Goal: Task Accomplishment & Management: Use online tool/utility

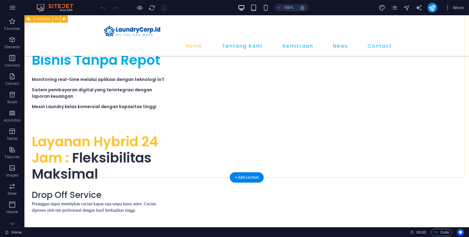
scroll to position [1804, 0]
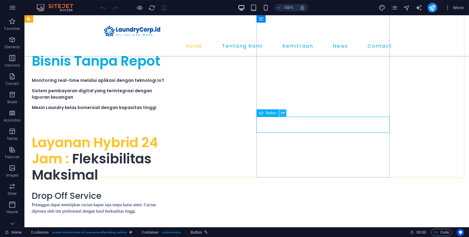
click at [283, 113] on icon at bounding box center [282, 113] width 3 height 6
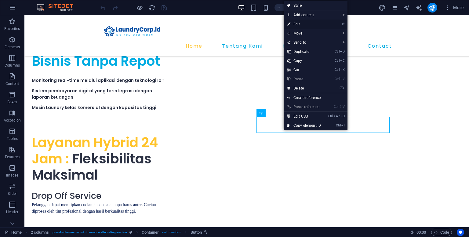
click at [303, 24] on link "⏎ Edit" at bounding box center [304, 24] width 41 height 9
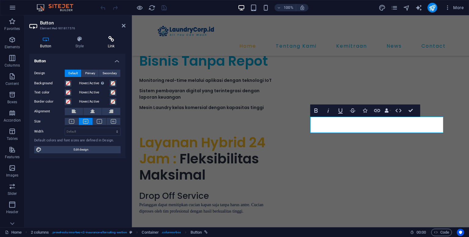
click at [117, 43] on h4 "Link" at bounding box center [111, 42] width 29 height 13
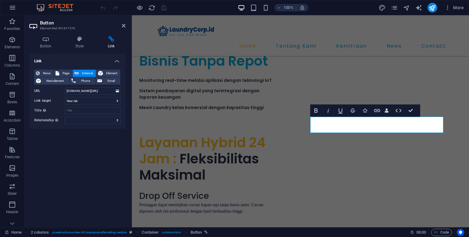
click at [218, 11] on div "100% More" at bounding box center [282, 8] width 367 height 10
click at [107, 89] on input "[DOMAIN_NAME][URL]" at bounding box center [93, 90] width 56 height 7
paste input "[URL][DOMAIN_NAME]"
type input "[URL][DOMAIN_NAME]"
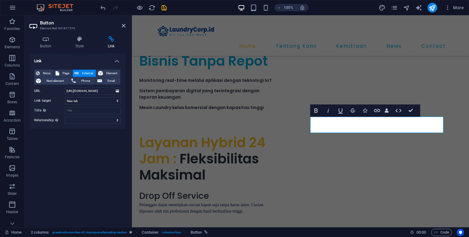
click at [95, 145] on div "Link None Page External Element Next element Phone Email Page Home Tentang Kami…" at bounding box center [77, 138] width 96 height 169
click at [164, 8] on icon "save" at bounding box center [164, 7] width 7 height 7
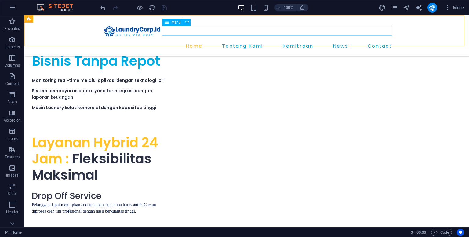
click at [241, 41] on nav "Home Tentang Kami Kemitraan News Contact" at bounding box center [247, 46] width 296 height 10
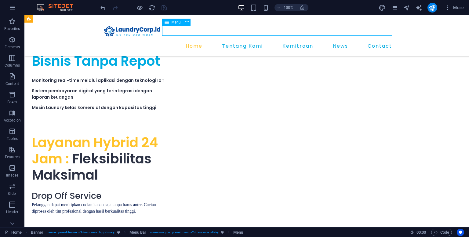
click at [239, 41] on nav "Home Tentang Kami Kemitraan News Contact" at bounding box center [247, 46] width 296 height 10
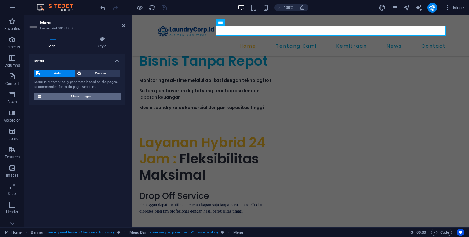
click at [93, 99] on span "Manage pages" at bounding box center [80, 96] width 75 height 7
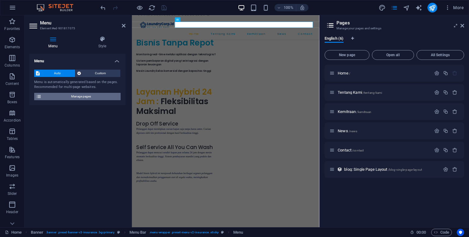
scroll to position [1893, 0]
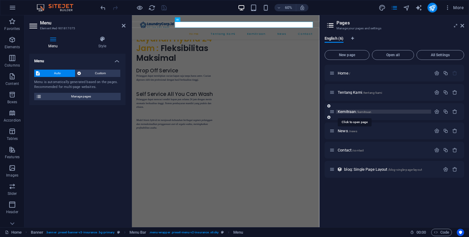
click at [354, 112] on span "Kemitraan /kemitraan" at bounding box center [355, 111] width 34 height 5
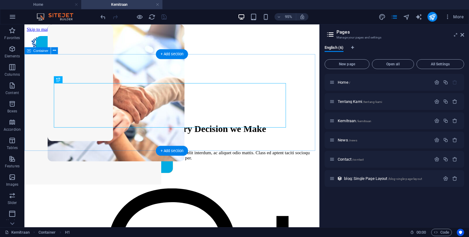
scroll to position [0, 0]
click at [200, 129] on div "Our Core Values Guide Every Decision we Make" at bounding box center [179, 134] width 291 height 11
click at [193, 129] on div "Our Core Values Guide Every Decision we Make" at bounding box center [179, 134] width 291 height 11
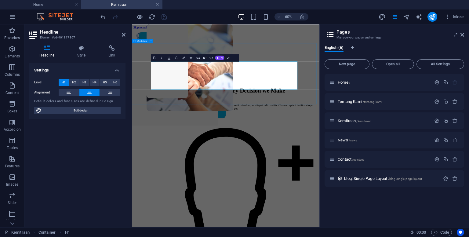
drag, startPoint x: 343, startPoint y: 58, endPoint x: 379, endPoint y: 46, distance: 37.8
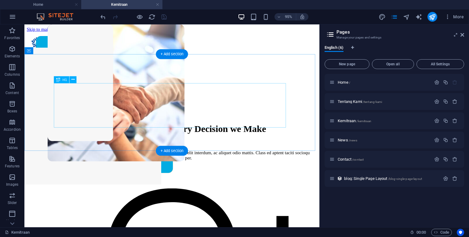
click at [185, 129] on div "Our Core Values Guide Every Decision we Make" at bounding box center [179, 134] width 291 height 11
click at [101, 157] on div "Lorem ipsum dolor sit amet, consectetur adipiscing elit. Nunc vulputate libero …" at bounding box center [179, 162] width 291 height 11
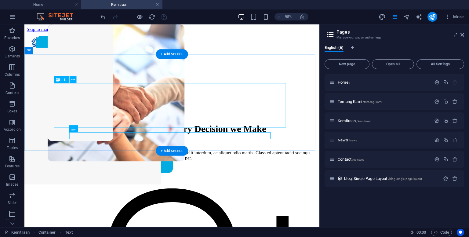
click at [189, 129] on div "Our Core Values Guide Every Decision we Make" at bounding box center [179, 134] width 291 height 11
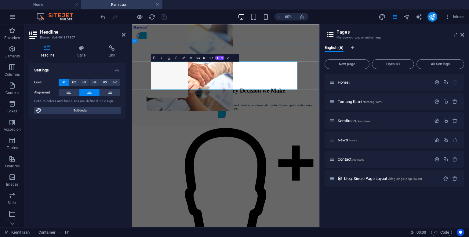
click at [215, 129] on h1 "Our Core Values Guide Every Decision we Make" at bounding box center [288, 134] width 293 height 11
click at [220, 129] on span "Core Values Guide" at bounding box center [246, 134] width 78 height 11
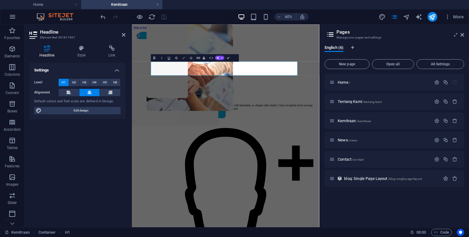
click at [183, 60] on button "Colors" at bounding box center [183, 57] width 7 height 7
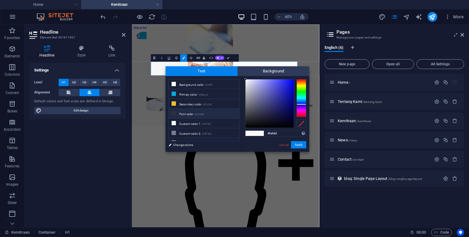
click at [188, 115] on li "Font color #2c3244" at bounding box center [204, 114] width 70 height 10
type input "#2c3244"
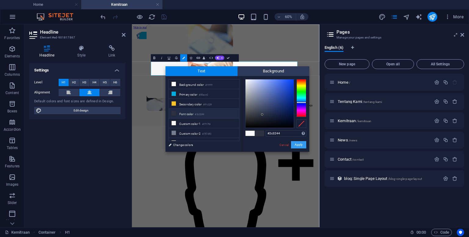
click at [300, 145] on button "Apply" at bounding box center [298, 144] width 15 height 7
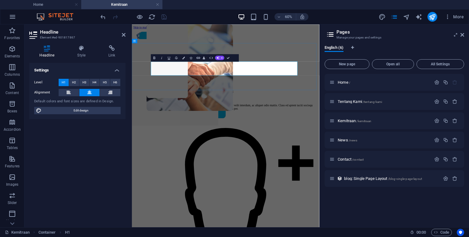
click at [333, 129] on h1 "Ketim" at bounding box center [288, 134] width 293 height 11
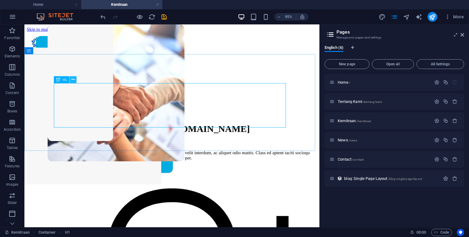
click at [72, 81] on icon at bounding box center [73, 79] width 3 height 6
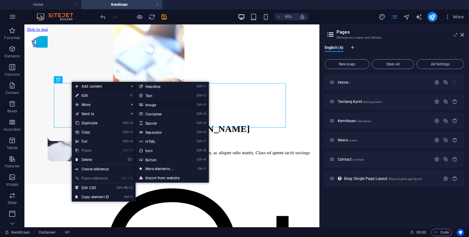
click at [152, 104] on link "Ctrl 3 Image" at bounding box center [161, 104] width 50 height 9
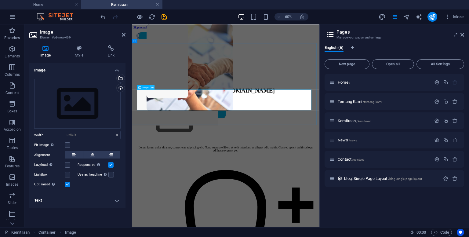
click at [152, 87] on icon at bounding box center [153, 88] width 2 height 4
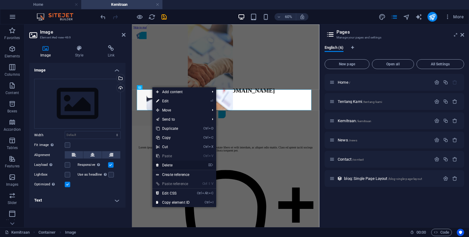
click at [166, 167] on link "⌦ Delete" at bounding box center [172, 165] width 41 height 9
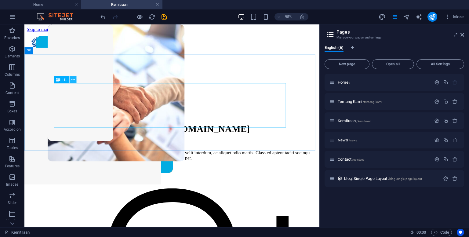
click at [71, 79] on button at bounding box center [72, 79] width 7 height 7
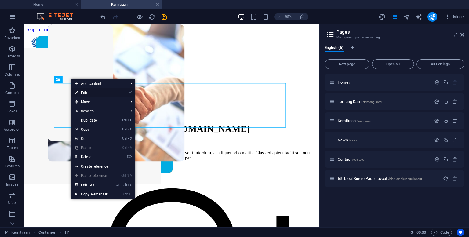
click at [86, 92] on link "⏎ Edit" at bounding box center [91, 92] width 41 height 9
select select "px"
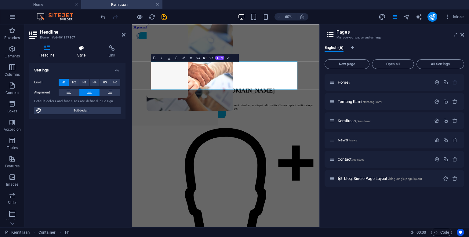
click at [82, 55] on h4 "Style" at bounding box center [82, 51] width 31 height 13
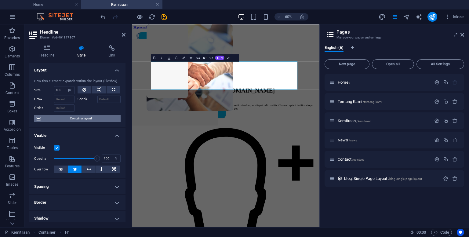
click at [84, 120] on span "Container layout" at bounding box center [81, 118] width 76 height 7
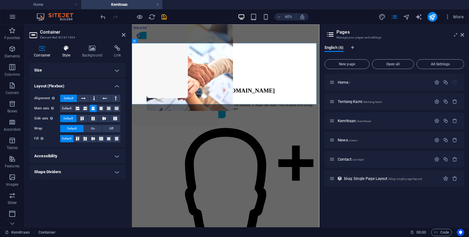
click at [64, 48] on icon at bounding box center [66, 48] width 17 height 6
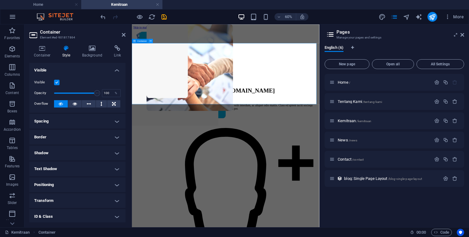
click at [150, 41] on icon at bounding box center [151, 41] width 2 height 4
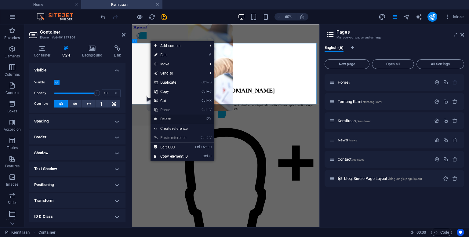
click at [167, 119] on link "⌦ Delete" at bounding box center [171, 119] width 41 height 9
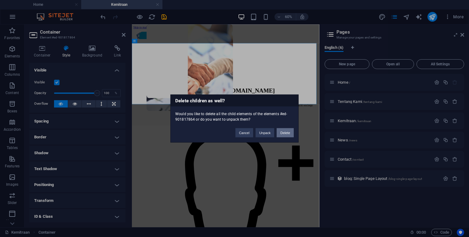
click at [289, 131] on button "Delete" at bounding box center [285, 132] width 17 height 9
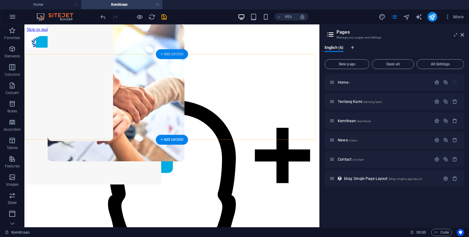
click at [164, 52] on div "+ Add section" at bounding box center [172, 54] width 32 height 10
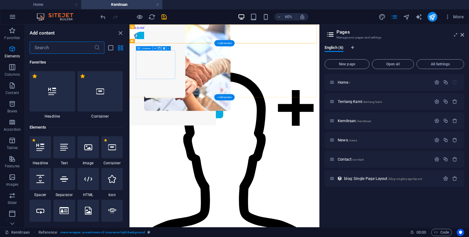
scroll to position [1069, 0]
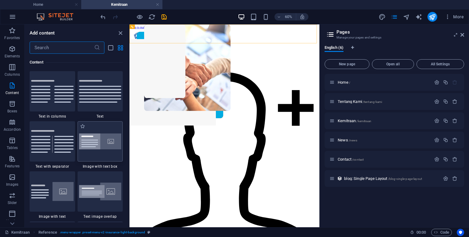
click at [104, 145] on img at bounding box center [100, 142] width 42 height 16
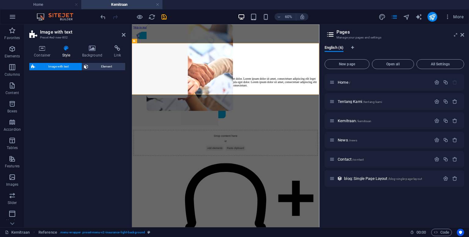
select select "rem"
select select "px"
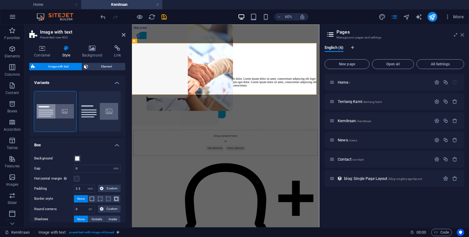
click at [463, 33] on icon at bounding box center [463, 34] width 4 height 5
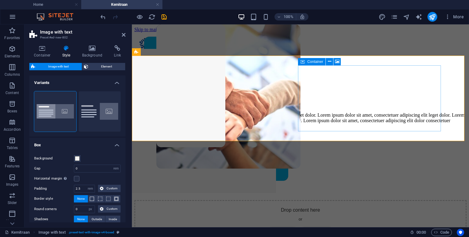
click at [342, 200] on div "Drop content here or Add elements Paste clipboard" at bounding box center [300, 221] width 332 height 43
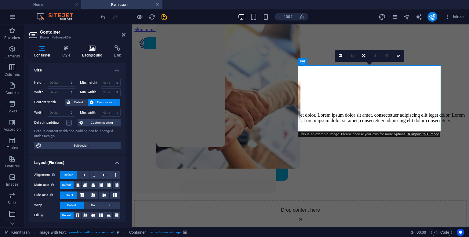
click at [89, 56] on h4 "Background" at bounding box center [94, 51] width 32 height 13
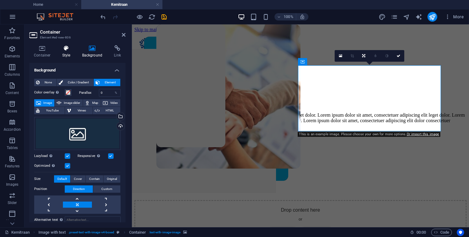
click at [68, 53] on h4 "Style" at bounding box center [68, 51] width 20 height 13
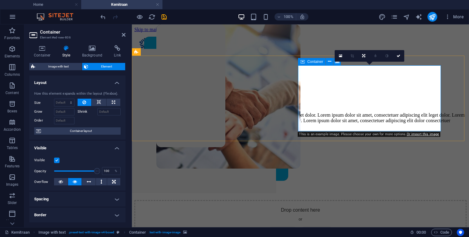
click at [298, 227] on span "Add elements" at bounding box center [283, 231] width 30 height 9
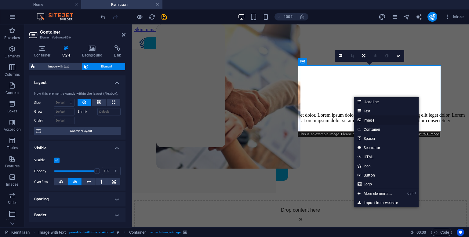
drag, startPoint x: 365, startPoint y: 119, endPoint x: 199, endPoint y: 80, distance: 171.0
click at [365, 119] on link "Image" at bounding box center [386, 120] width 65 height 9
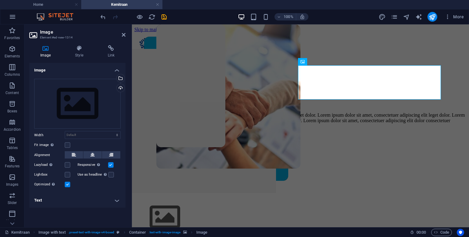
click at [385, 134] on figure at bounding box center [300, 134] width 332 height 0
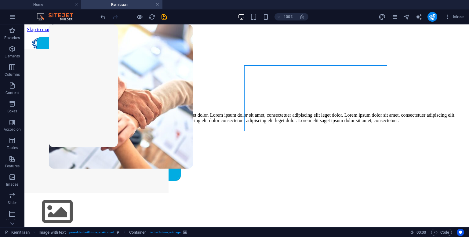
click at [332, 128] on figure at bounding box center [247, 128] width 440 height 0
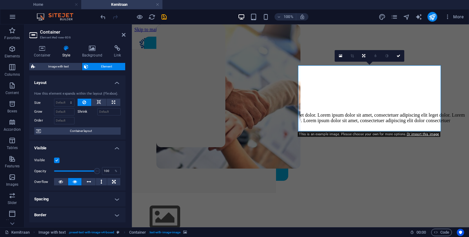
click at [361, 134] on figure at bounding box center [300, 134] width 332 height 0
click at [341, 54] on icon at bounding box center [340, 56] width 3 height 4
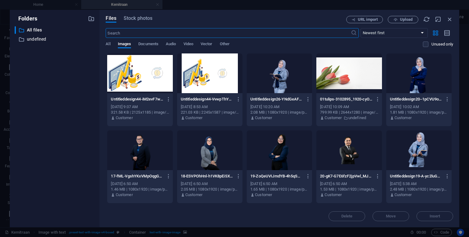
scroll to position [306, 0]
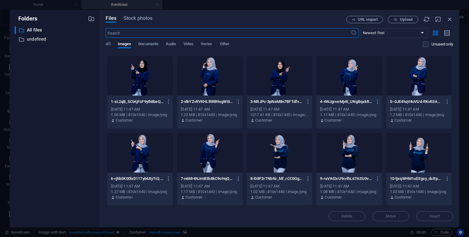
click at [287, 156] on div at bounding box center [279, 153] width 65 height 40
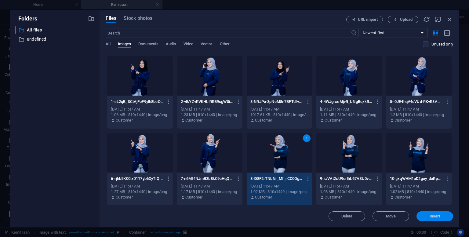
click at [421, 215] on span "Insert" at bounding box center [435, 217] width 32 height 4
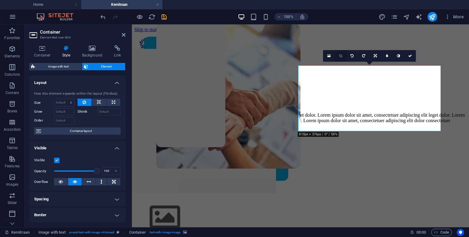
click at [338, 56] on link at bounding box center [341, 56] width 12 height 12
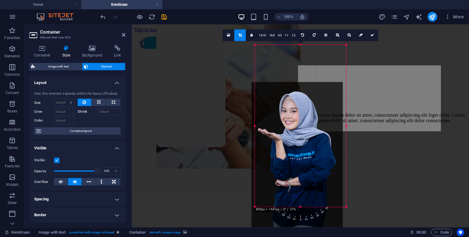
drag, startPoint x: 320, startPoint y: 98, endPoint x: 317, endPoint y: 135, distance: 37.4
click at [317, 135] on div at bounding box center [297, 163] width 91 height 163
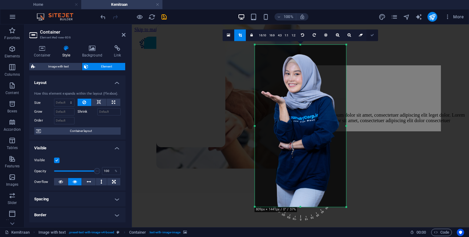
click at [372, 35] on icon at bounding box center [373, 35] width 4 height 4
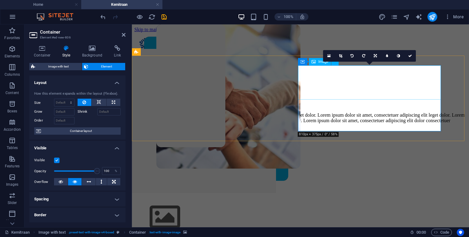
click at [359, 200] on figure at bounding box center [300, 218] width 332 height 36
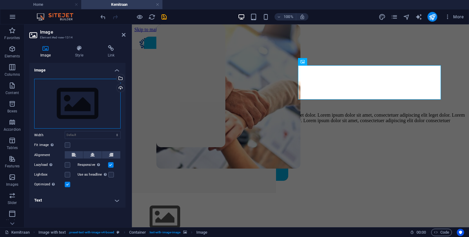
click at [83, 106] on div "Drag files here, click to choose files or select files from Files or our free s…" at bounding box center [77, 104] width 86 height 50
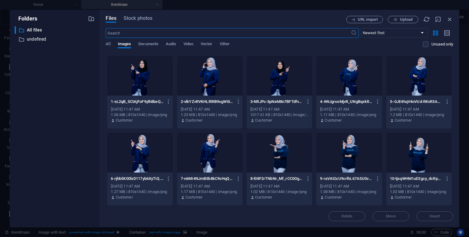
click at [283, 154] on div at bounding box center [279, 153] width 65 height 40
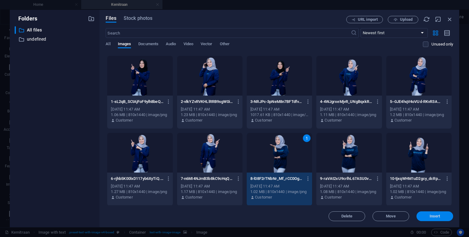
drag, startPoint x: 427, startPoint y: 217, endPoint x: 291, endPoint y: 189, distance: 138.4
click at [427, 217] on span "Insert" at bounding box center [435, 217] width 32 height 4
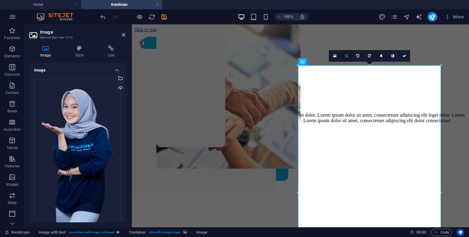
click at [350, 58] on link at bounding box center [347, 56] width 12 height 12
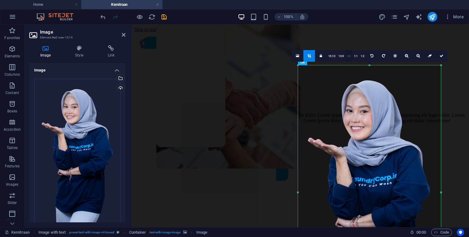
click at [348, 58] on link "4:3" at bounding box center [349, 56] width 7 height 12
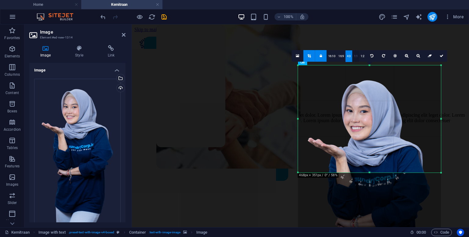
click at [357, 55] on link "1:1" at bounding box center [356, 56] width 7 height 12
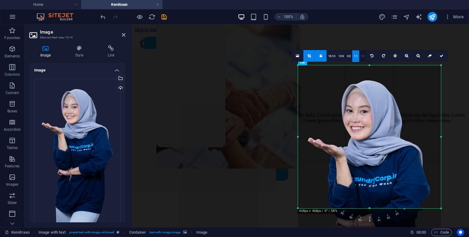
click at [362, 56] on link "1:2" at bounding box center [362, 56] width 7 height 12
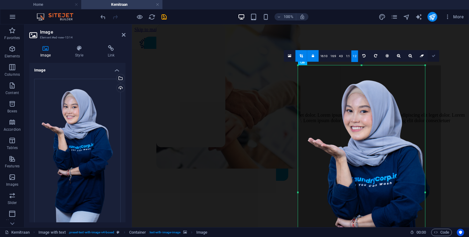
click at [433, 56] on icon at bounding box center [434, 56] width 4 height 4
type input "416"
select select "px"
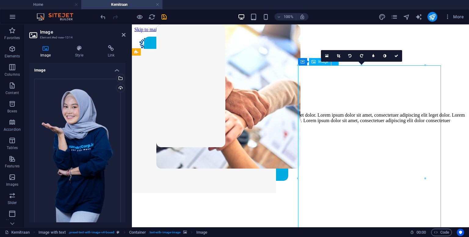
drag, startPoint x: 366, startPoint y: 101, endPoint x: 336, endPoint y: 110, distance: 32.1
click at [397, 57] on icon at bounding box center [397, 56] width 4 height 4
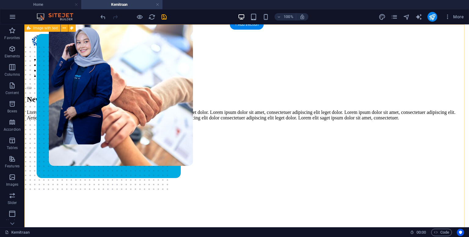
scroll to position [0, 0]
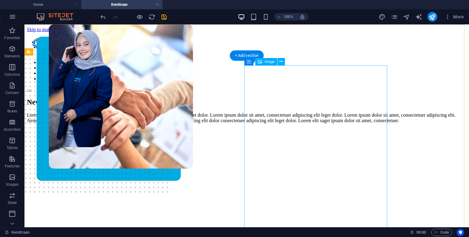
select select "px"
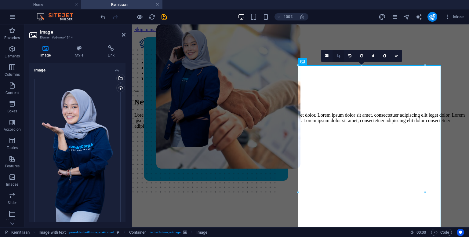
click at [340, 56] on icon at bounding box center [338, 56] width 3 height 4
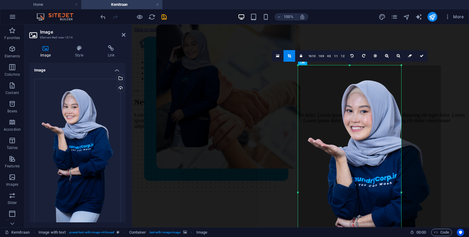
drag, startPoint x: 427, startPoint y: 66, endPoint x: 402, endPoint y: 102, distance: 43.6
click at [402, 102] on div "180 170 160 150 140 130 120 110 100 90 80 70 60 50 40 30 20 10 0 -10 -20 -30 -4…" at bounding box center [349, 192] width 103 height 254
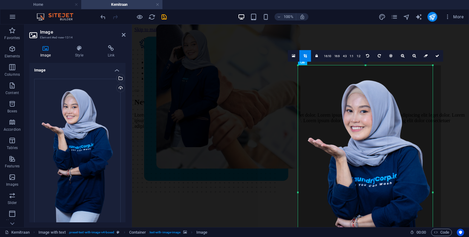
drag, startPoint x: 402, startPoint y: 70, endPoint x: 434, endPoint y: 73, distance: 32.2
click at [434, 73] on div at bounding box center [433, 192] width 2 height 254
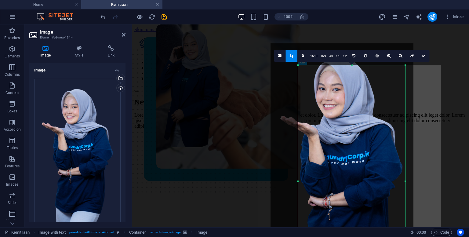
drag, startPoint x: 299, startPoint y: 65, endPoint x: 327, endPoint y: 88, distance: 36.3
click at [327, 88] on div "180 170 160 150 140 130 120 110 100 90 80 70 60 50 40 30 20 10 0 -10 -20 -30 -4…" at bounding box center [351, 181] width 107 height 232
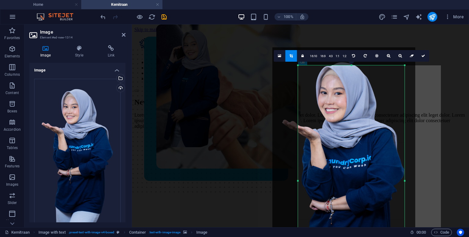
drag, startPoint x: 348, startPoint y: 109, endPoint x: 351, endPoint y: 114, distance: 5.5
click at [351, 114] on div at bounding box center [344, 174] width 143 height 254
click at [422, 55] on icon at bounding box center [424, 56] width 4 height 4
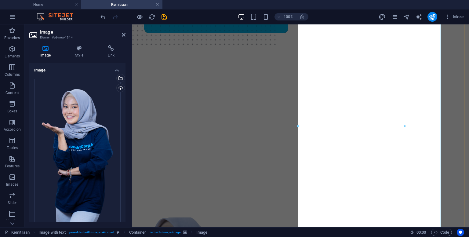
scroll to position [183, 0]
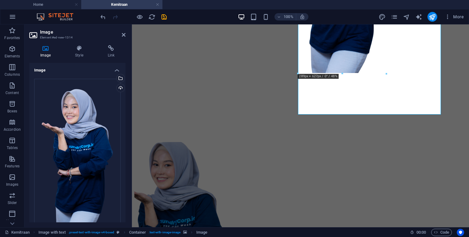
drag, startPoint x: 405, startPoint y: 113, endPoint x: 365, endPoint y: 72, distance: 57.3
type input "288"
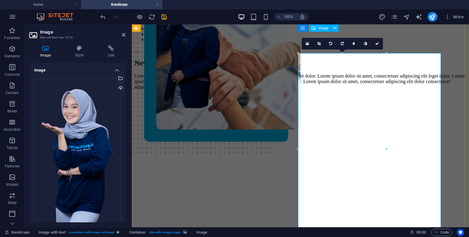
scroll to position [0, 0]
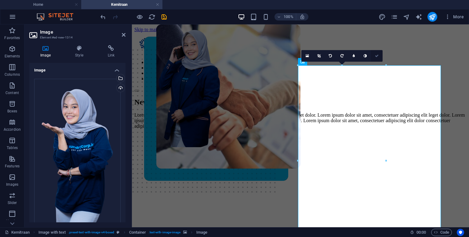
click at [377, 57] on icon at bounding box center [377, 56] width 4 height 4
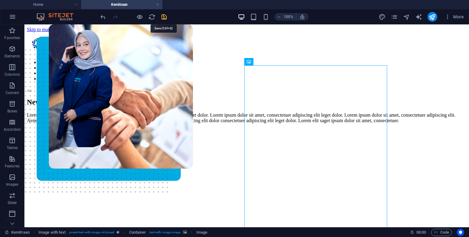
click at [165, 15] on icon "save" at bounding box center [164, 16] width 7 height 7
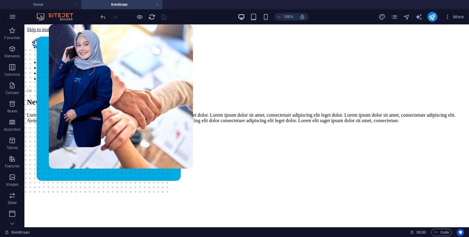
click at [155, 16] on icon "reload" at bounding box center [152, 16] width 7 height 7
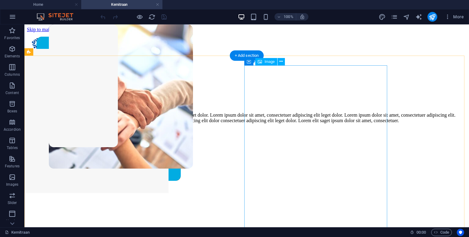
select select "px"
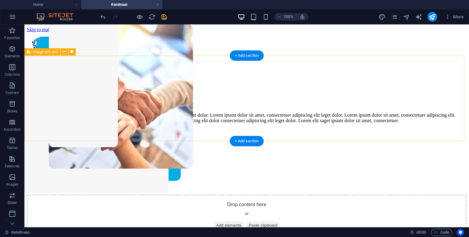
click at [413, 118] on div "New headline Lorem ipsum dolor sit amet, consectetuer adipiscing elit. Aenean c…" at bounding box center [247, 168] width 440 height 140
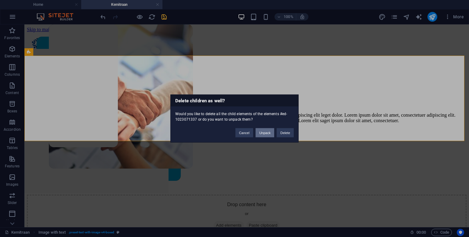
click at [267, 134] on button "Unpack" at bounding box center [265, 132] width 19 height 9
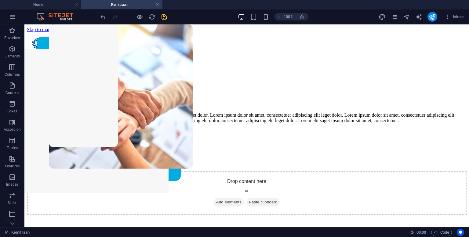
click at [97, 19] on div "100% More" at bounding box center [234, 16] width 469 height 15
click at [101, 18] on icon "undo" at bounding box center [103, 16] width 7 height 7
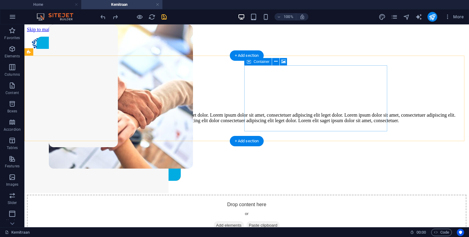
click at [347, 195] on div "Drop content here or Add elements Paste clipboard" at bounding box center [247, 216] width 440 height 43
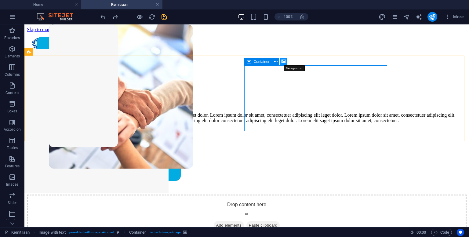
click at [285, 62] on icon at bounding box center [283, 61] width 5 height 6
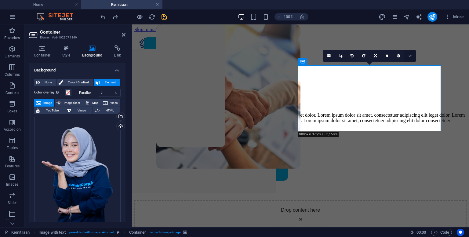
click at [408, 53] on link at bounding box center [411, 56] width 12 height 12
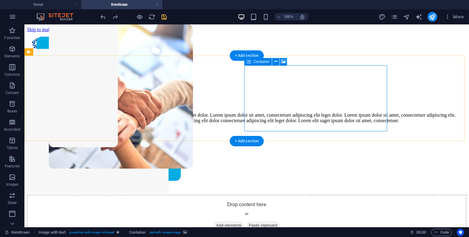
click at [364, 195] on div "Drop content here or Add elements Paste clipboard" at bounding box center [247, 216] width 440 height 43
click at [365, 195] on div "Drop content here or Add elements Paste clipboard" at bounding box center [247, 216] width 440 height 43
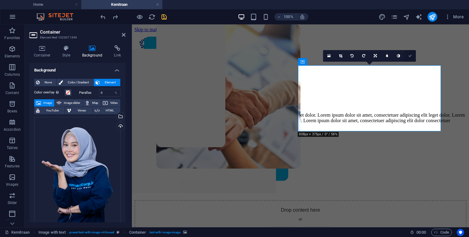
click at [409, 57] on link at bounding box center [411, 56] width 12 height 12
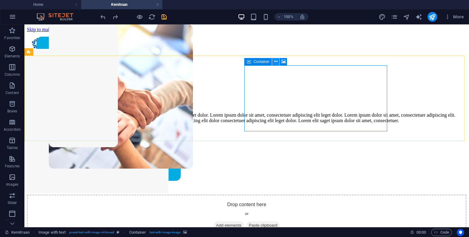
click at [277, 63] on icon at bounding box center [275, 61] width 3 height 6
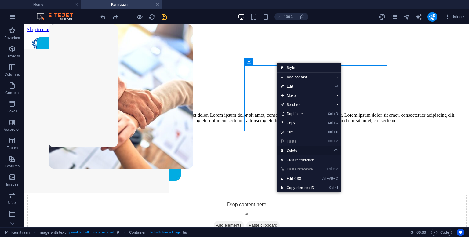
click at [290, 149] on link "⌦ Delete" at bounding box center [297, 150] width 41 height 9
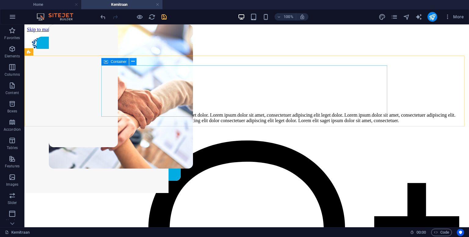
click at [132, 60] on icon at bounding box center [132, 61] width 3 height 6
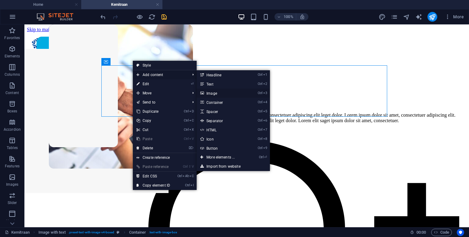
click at [222, 94] on link "Ctrl 3 Image" at bounding box center [222, 93] width 50 height 9
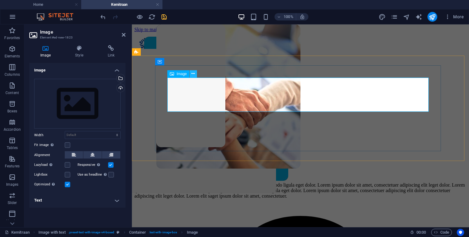
click at [193, 71] on icon at bounding box center [193, 74] width 3 height 6
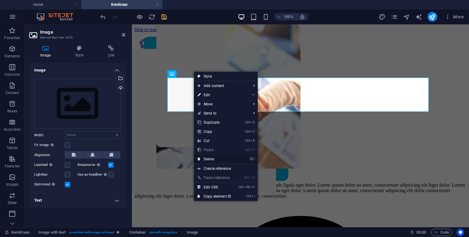
click at [213, 160] on link "⌦ Delete" at bounding box center [214, 159] width 41 height 9
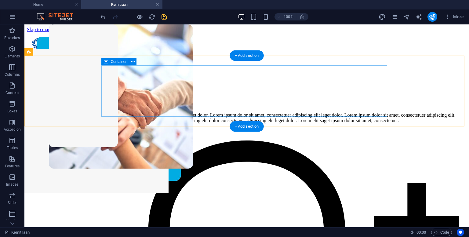
click at [284, 98] on div "New headline Lorem ipsum dolor sit amet, consectetuer adipiscing elit. Aenean c…" at bounding box center [247, 110] width 440 height 25
click at [338, 98] on div "New headline Lorem ipsum dolor sit amet, consectetuer adipiscing elit. Aenean c…" at bounding box center [247, 110] width 440 height 25
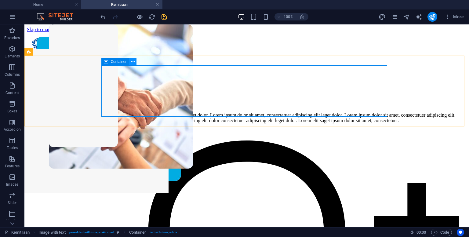
click at [133, 63] on icon at bounding box center [132, 61] width 3 height 6
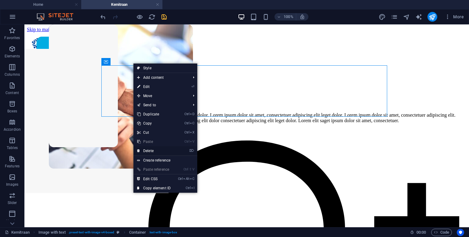
click at [158, 149] on link "⌦ Delete" at bounding box center [154, 150] width 41 height 9
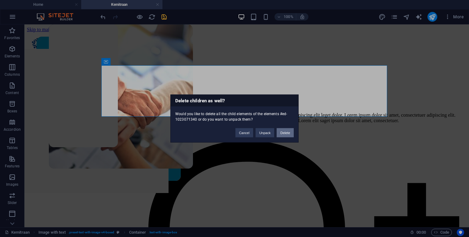
click at [284, 133] on button "Delete" at bounding box center [285, 132] width 17 height 9
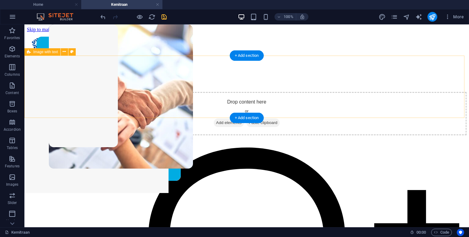
click at [152, 92] on div "Drop content here or Add elements Paste clipboard" at bounding box center [247, 113] width 440 height 43
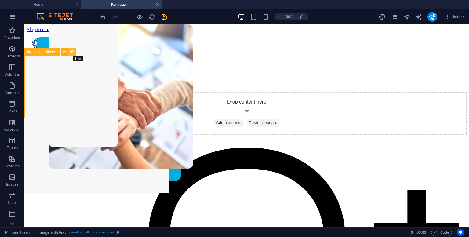
click at [72, 52] on icon at bounding box center [71, 52] width 3 height 6
select select "rem"
select select "px"
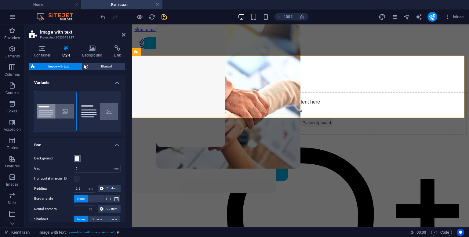
click at [78, 159] on span at bounding box center [77, 158] width 5 height 5
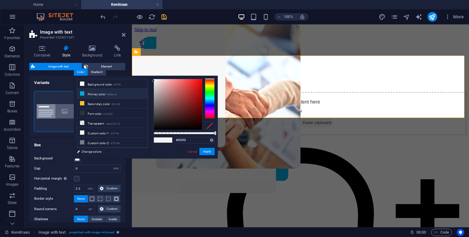
click at [101, 92] on li "Primary color #00ace2" at bounding box center [112, 94] width 70 height 10
type input "#00ace2"
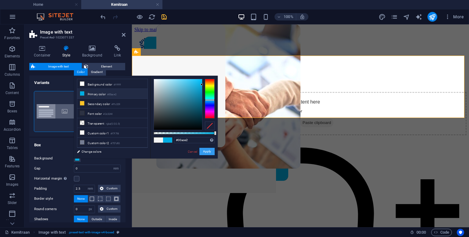
click at [204, 153] on button "Apply" at bounding box center [207, 151] width 15 height 7
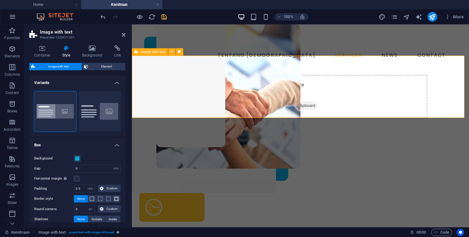
click at [269, 101] on span "Add elements" at bounding box center [267, 105] width 30 height 9
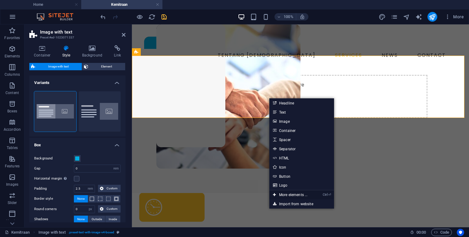
click at [298, 195] on link "Ctrl ⏎ More elements ..." at bounding box center [291, 194] width 42 height 9
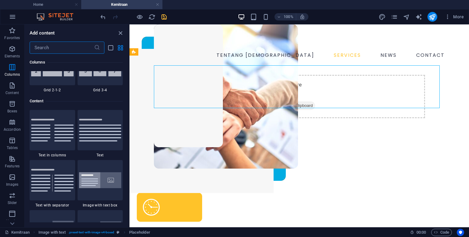
scroll to position [1043, 0]
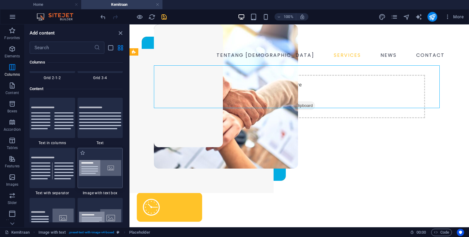
click at [112, 163] on img at bounding box center [100, 168] width 42 height 16
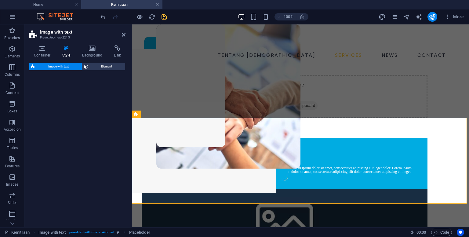
select select "rem"
select select "px"
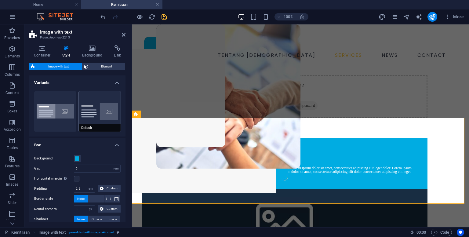
click at [95, 104] on button "Default" at bounding box center [100, 111] width 42 height 40
type input "2"
type input "0"
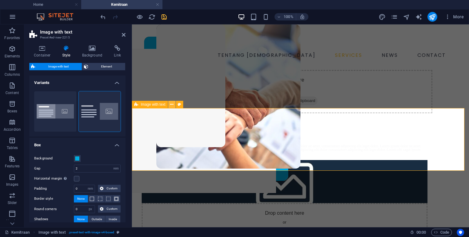
click at [172, 103] on icon at bounding box center [171, 104] width 3 height 6
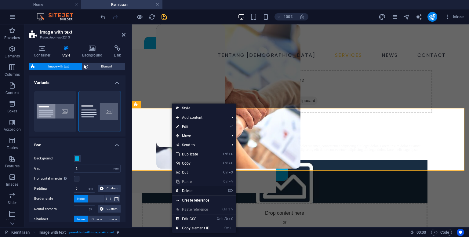
click at [192, 189] on link "⌦ Delete" at bounding box center [192, 190] width 41 height 9
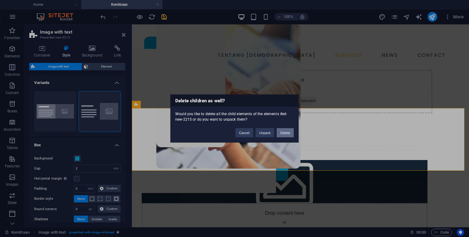
click at [286, 131] on button "Delete" at bounding box center [285, 132] width 17 height 9
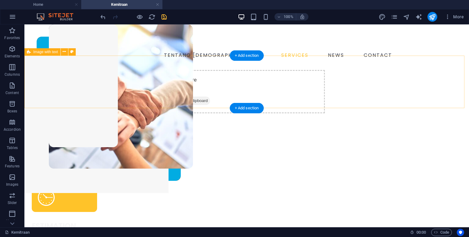
click at [70, 74] on div "Drop content here or Add elements Paste clipboard" at bounding box center [246, 91] width 445 height 53
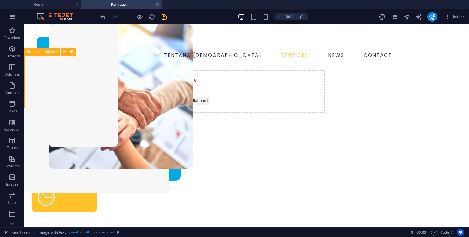
click at [53, 53] on span "Image with text" at bounding box center [45, 52] width 25 height 4
click at [48, 50] on span "Image with text" at bounding box center [45, 52] width 25 height 4
click at [66, 52] on icon at bounding box center [64, 52] width 3 height 6
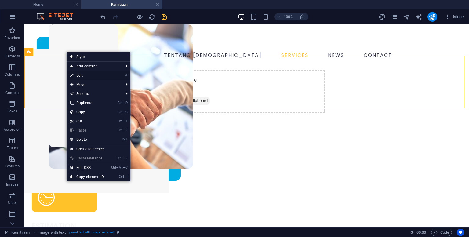
click at [86, 75] on link "⏎ Edit" at bounding box center [87, 75] width 41 height 9
select select "rem"
select select "px"
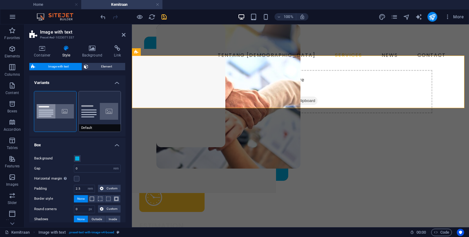
click at [89, 119] on button "Default" at bounding box center [100, 111] width 42 height 40
type input "2"
type input "0"
click at [270, 97] on span "Add elements" at bounding box center [267, 101] width 30 height 9
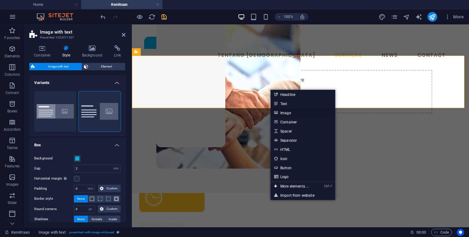
click at [288, 113] on link "Image" at bounding box center [303, 112] width 65 height 9
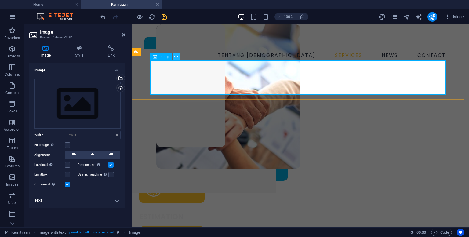
click at [176, 59] on icon at bounding box center [175, 56] width 3 height 6
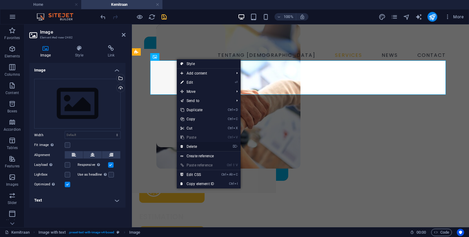
drag, startPoint x: 197, startPoint y: 146, endPoint x: 182, endPoint y: 96, distance: 51.5
click at [197, 146] on link "⌦ Delete" at bounding box center [197, 146] width 41 height 9
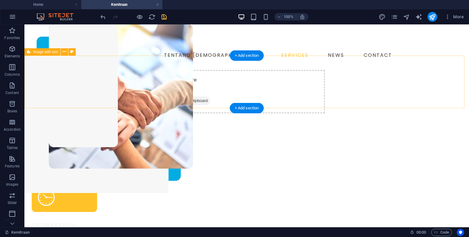
click at [174, 97] on span "Add elements" at bounding box center [159, 101] width 30 height 9
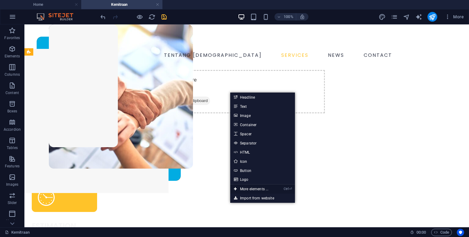
click at [246, 187] on link "Ctrl ⏎ More elements ..." at bounding box center [251, 189] width 42 height 9
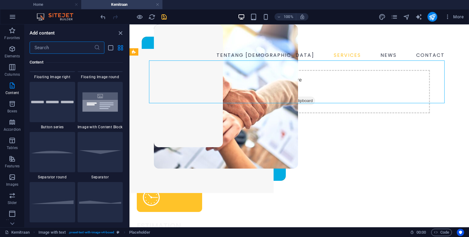
scroll to position [1348, 0]
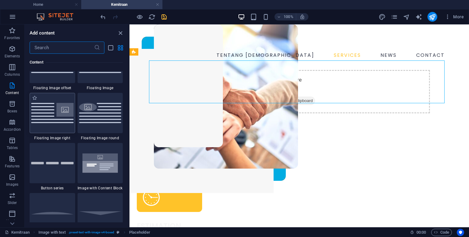
click at [59, 122] on img at bounding box center [52, 113] width 42 height 20
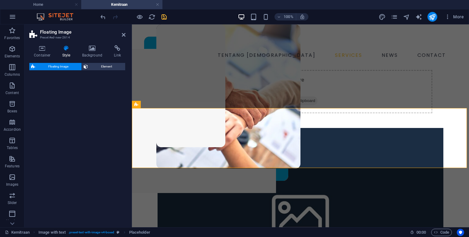
select select "%"
select select "rem"
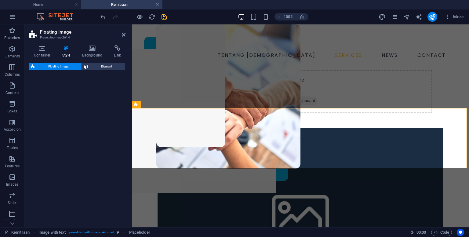
select select "preset-float-container-v3-default-right"
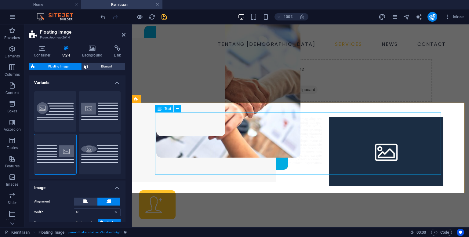
scroll to position [0, 0]
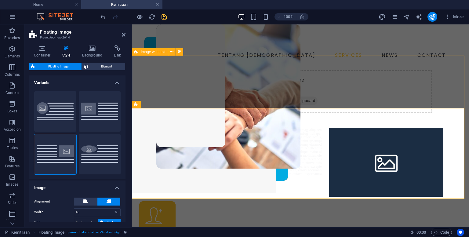
click at [266, 76] on div "Drop content here or Add elements Paste clipboard" at bounding box center [285, 91] width 296 height 43
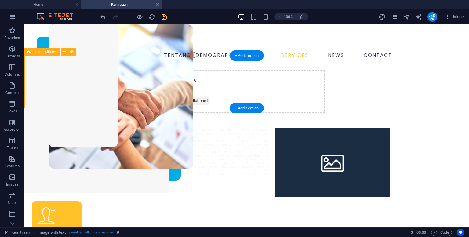
click at [205, 70] on div "Drop content here or Add elements Paste clipboard" at bounding box center [177, 91] width 296 height 43
click at [66, 53] on icon at bounding box center [64, 52] width 3 height 6
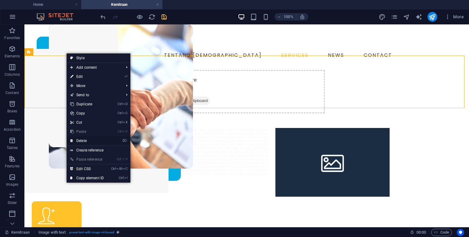
click at [85, 140] on link "⌦ Delete" at bounding box center [87, 140] width 41 height 9
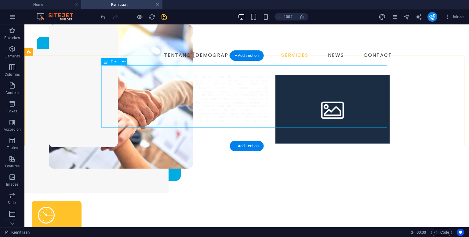
click at [218, 91] on div at bounding box center [247, 100] width 286 height 51
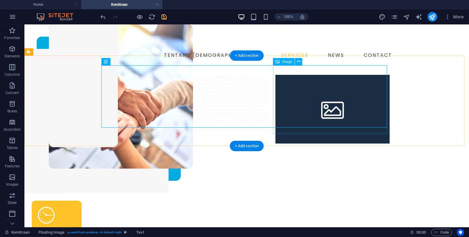
click at [317, 93] on figure at bounding box center [333, 109] width 114 height 69
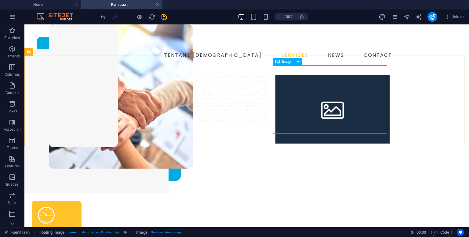
click at [282, 64] on div "Image" at bounding box center [284, 61] width 22 height 7
click at [304, 96] on figure at bounding box center [333, 109] width 114 height 69
select select "%"
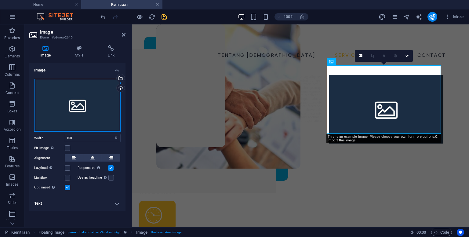
click at [68, 126] on div "Drag files here, click to choose files or select files from Files or our free s…" at bounding box center [77, 105] width 86 height 53
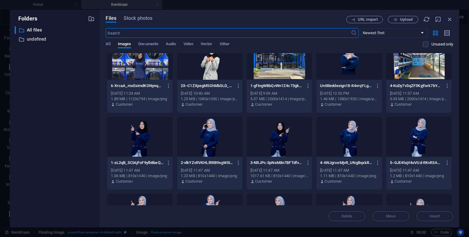
scroll to position [306, 0]
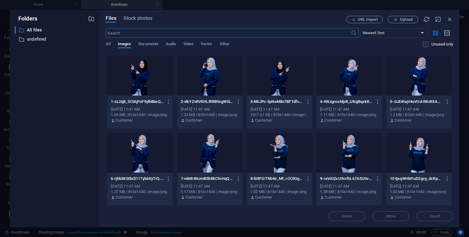
click at [286, 145] on div at bounding box center [279, 153] width 65 height 40
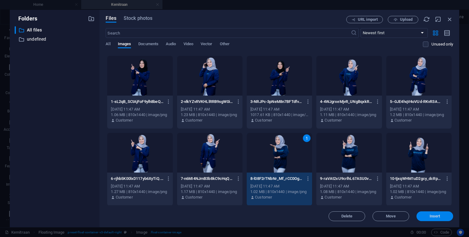
click at [434, 217] on span "Insert" at bounding box center [435, 217] width 11 height 4
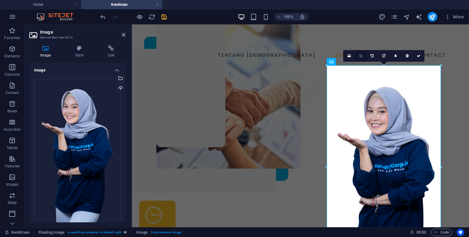
click at [362, 57] on icon at bounding box center [360, 56] width 3 height 4
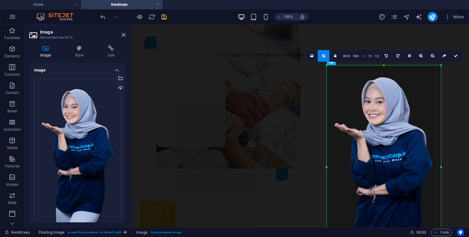
click at [363, 57] on link "4:3" at bounding box center [363, 56] width 7 height 12
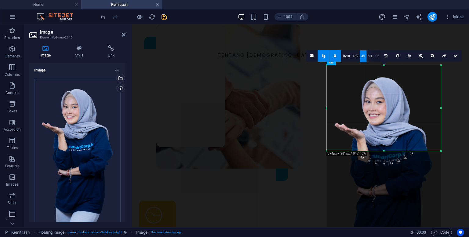
click at [379, 56] on link "1:2" at bounding box center [377, 56] width 7 height 12
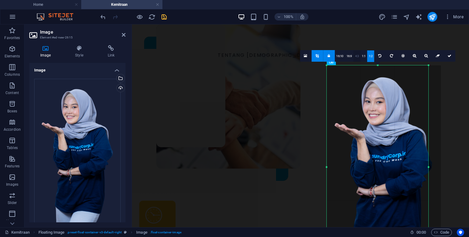
click at [357, 56] on link "4:3" at bounding box center [357, 56] width 7 height 12
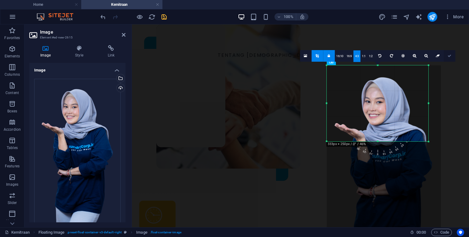
click at [453, 56] on link at bounding box center [450, 56] width 12 height 12
type input "333"
select select "px"
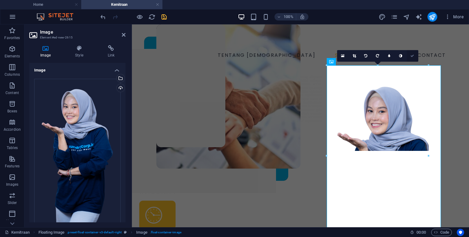
click at [410, 58] on link at bounding box center [413, 56] width 12 height 12
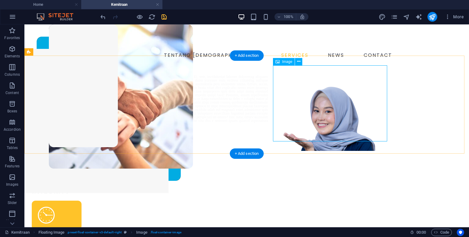
click at [319, 114] on figure at bounding box center [333, 113] width 114 height 76
click at [326, 108] on figure at bounding box center [333, 113] width 114 height 76
select select "px"
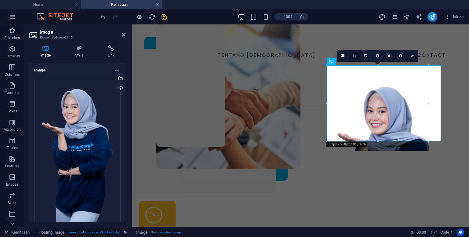
click at [354, 55] on icon at bounding box center [354, 56] width 3 height 4
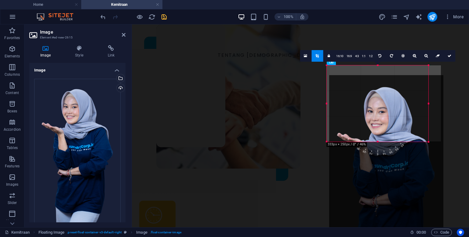
drag, startPoint x: 379, startPoint y: 110, endPoint x: 381, endPoint y: 120, distance: 10.1
click at [381, 120] on div at bounding box center [386, 176] width 114 height 203
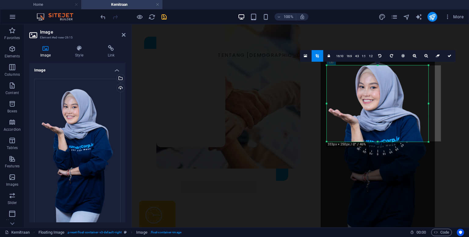
drag, startPoint x: 386, startPoint y: 115, endPoint x: 380, endPoint y: 101, distance: 15.9
click at [380, 101] on div at bounding box center [378, 152] width 114 height 203
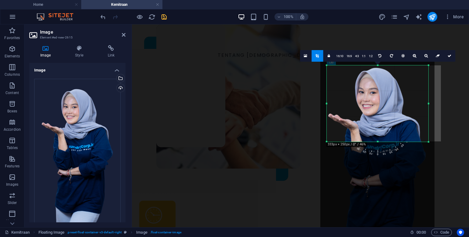
drag, startPoint x: 386, startPoint y: 104, endPoint x: 386, endPoint y: 109, distance: 5.2
click at [386, 109] on div at bounding box center [378, 157] width 114 height 203
click at [360, 54] on link "4:3" at bounding box center [357, 56] width 7 height 12
click at [357, 56] on link "4:3" at bounding box center [357, 56] width 7 height 12
click at [348, 56] on link "16:9" at bounding box center [349, 56] width 9 height 12
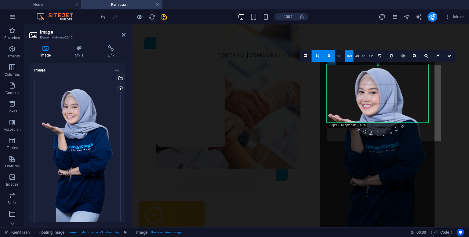
click at [341, 57] on link "16:10" at bounding box center [340, 56] width 10 height 12
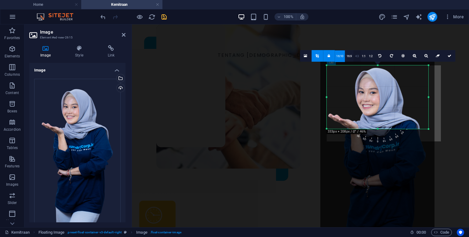
click at [358, 58] on link "4:3" at bounding box center [357, 56] width 7 height 12
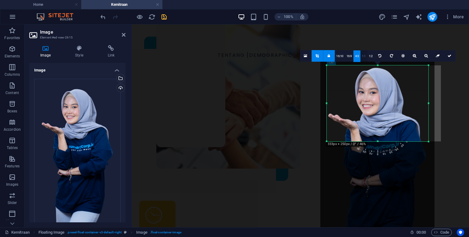
click at [365, 55] on link "1:1" at bounding box center [364, 56] width 7 height 12
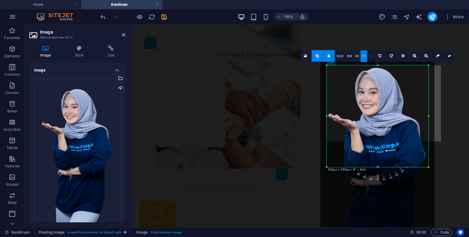
click at [369, 55] on link "1:2" at bounding box center [371, 56] width 7 height 12
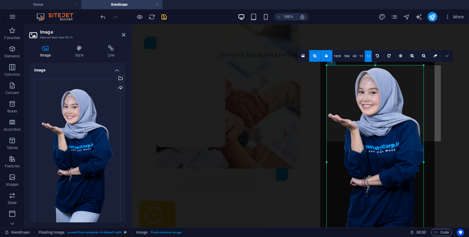
click at [447, 55] on icon at bounding box center [448, 56] width 4 height 4
type input "317"
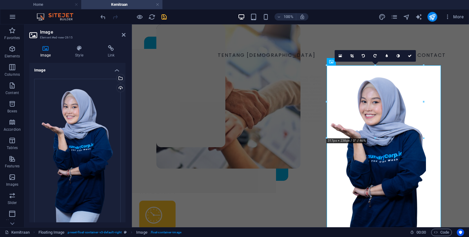
click at [376, 137] on div at bounding box center [375, 138] width 97 height 2
click at [411, 54] on icon at bounding box center [410, 56] width 4 height 4
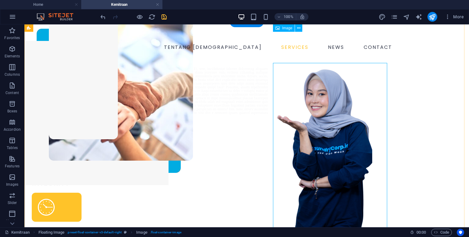
scroll to position [0, 0]
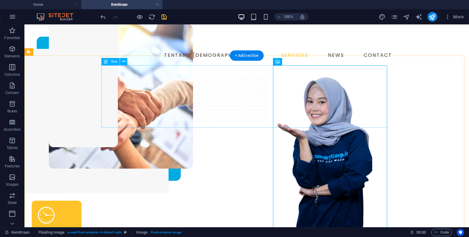
click at [193, 103] on div at bounding box center [247, 100] width 286 height 51
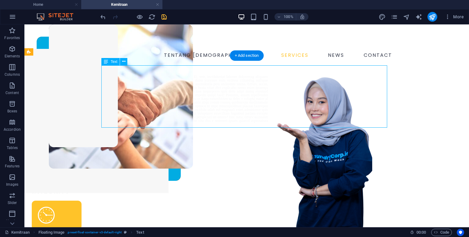
click at [159, 77] on div at bounding box center [247, 100] width 286 height 51
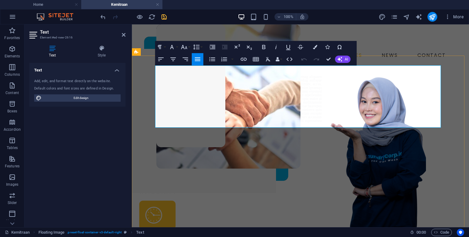
click at [191, 77] on p at bounding box center [301, 100] width 286 height 51
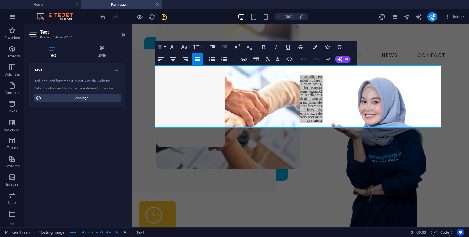
click at [166, 47] on button "Paragraph Format" at bounding box center [161, 47] width 12 height 12
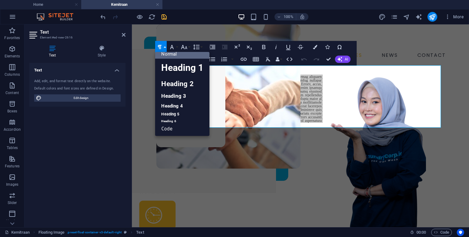
scroll to position [5, 0]
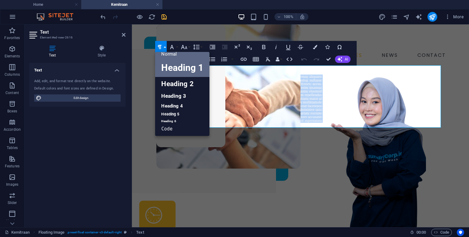
click at [168, 64] on link "Heading 1" at bounding box center [182, 68] width 54 height 18
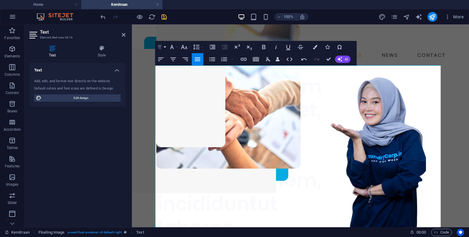
click at [166, 46] on button "Paragraph Format" at bounding box center [161, 47] width 12 height 12
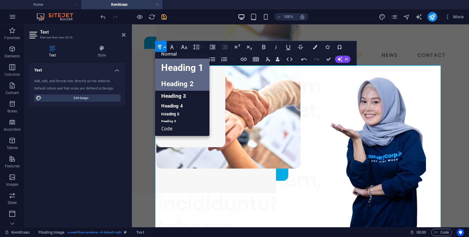
click at [171, 83] on link "Heading 2" at bounding box center [182, 84] width 54 height 14
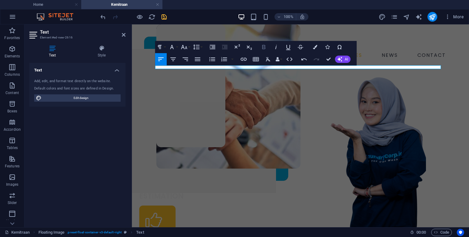
click at [267, 49] on icon "button" at bounding box center [263, 46] width 7 height 7
click at [185, 50] on icon "button" at bounding box center [184, 46] width 7 height 7
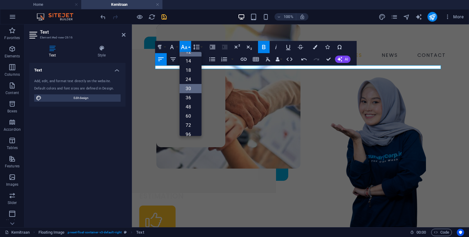
click at [188, 90] on link "30" at bounding box center [191, 88] width 22 height 9
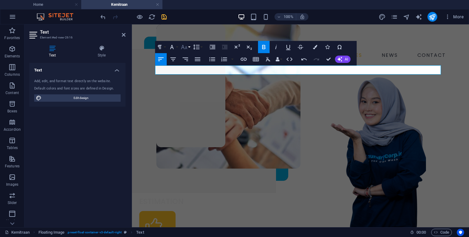
click at [185, 47] on icon "button" at bounding box center [184, 46] width 7 height 7
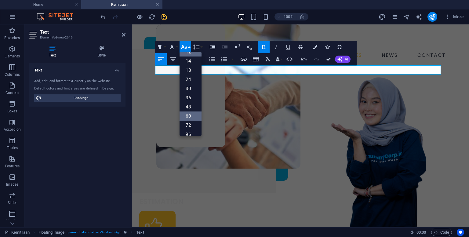
click at [192, 115] on link "60" at bounding box center [191, 116] width 22 height 9
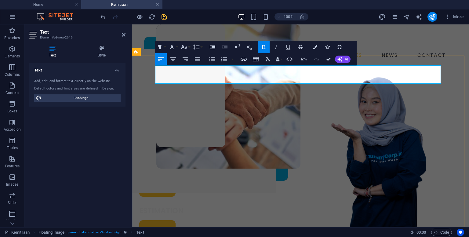
click at [213, 76] on p "Kemit" at bounding box center [301, 84] width 286 height 18
click at [315, 48] on icon "button" at bounding box center [315, 47] width 4 height 4
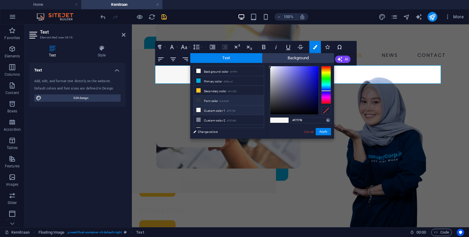
click at [214, 99] on li "Font color #2c3244" at bounding box center [229, 101] width 70 height 10
type input "#2c3244"
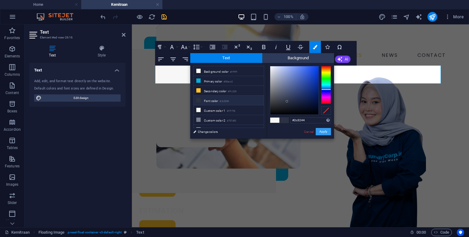
click at [322, 130] on button "Apply" at bounding box center [323, 131] width 15 height 7
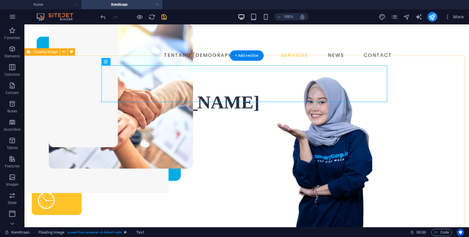
click at [239, 121] on div "Kemitraan [DOMAIN_NAME]" at bounding box center [246, 93] width 445 height 56
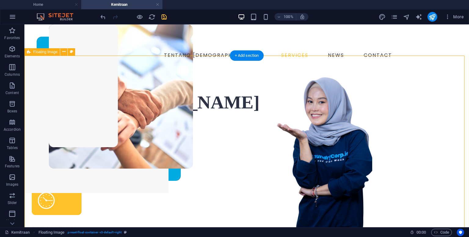
click at [201, 121] on div "Kemitraan [DOMAIN_NAME]" at bounding box center [246, 93] width 445 height 56
click at [180, 115] on div "Kemitraan [DOMAIN_NAME]" at bounding box center [246, 93] width 445 height 56
click at [144, 121] on div "Kemitraan [DOMAIN_NAME]" at bounding box center [246, 93] width 445 height 56
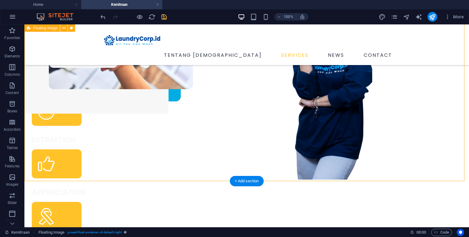
scroll to position [61, 0]
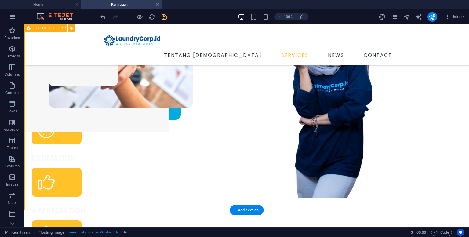
click at [226, 51] on div "Kemitraan [DOMAIN_NAME]" at bounding box center [246, 6] width 445 height 87
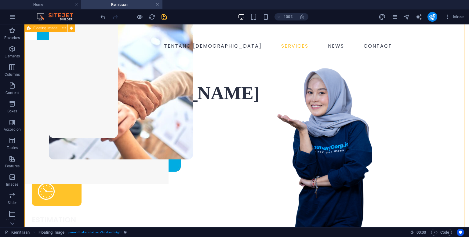
scroll to position [0, 0]
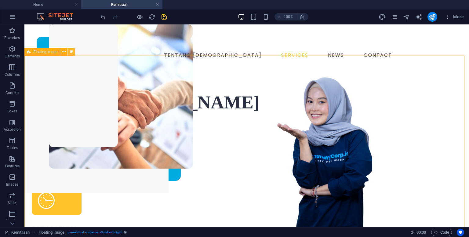
click at [74, 53] on button at bounding box center [71, 51] width 7 height 7
select select "%"
select select "rem"
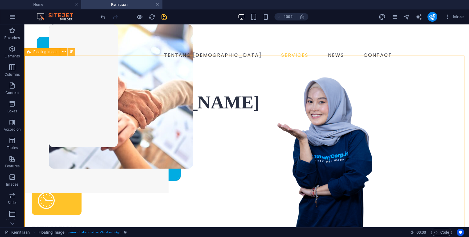
select select "rem"
select select "preset-float-container-v3-default-right"
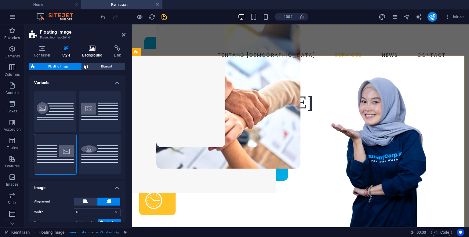
click at [92, 51] on h4 "Background" at bounding box center [94, 51] width 32 height 13
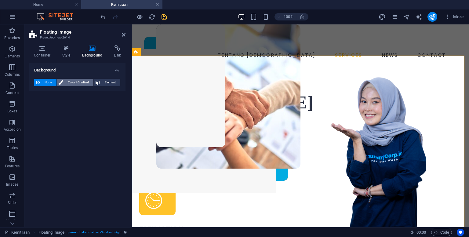
click at [83, 83] on span "Color / Gradient" at bounding box center [78, 82] width 27 height 7
click at [39, 108] on span at bounding box center [38, 107] width 7 height 7
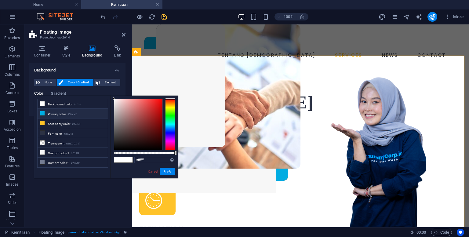
click at [53, 114] on li "Primary color #00ace2" at bounding box center [73, 114] width 70 height 10
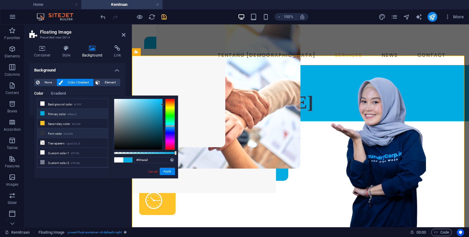
click at [60, 133] on li "Font color #2c3244" at bounding box center [73, 133] width 70 height 10
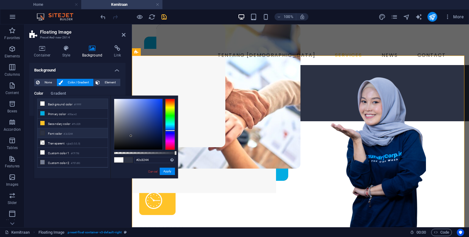
click at [57, 105] on li "Background color #ffffff" at bounding box center [73, 104] width 70 height 10
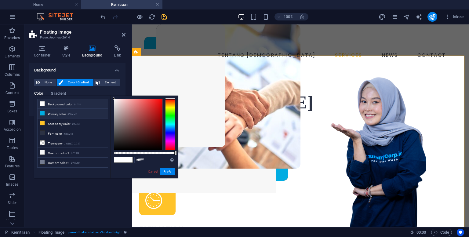
click at [58, 113] on li "Primary color #00ace2" at bounding box center [73, 114] width 70 height 10
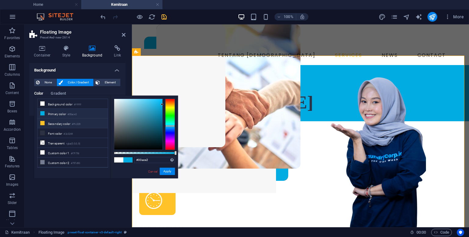
click at [54, 124] on li "Secondary color #ffc329" at bounding box center [73, 124] width 70 height 10
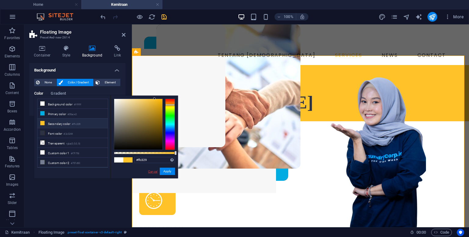
click at [155, 174] on link "Cancel" at bounding box center [153, 171] width 11 height 5
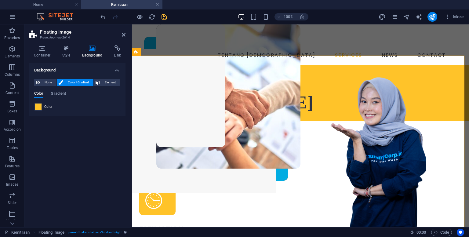
click at [39, 108] on span at bounding box center [38, 107] width 7 height 7
type input "#ffc329"
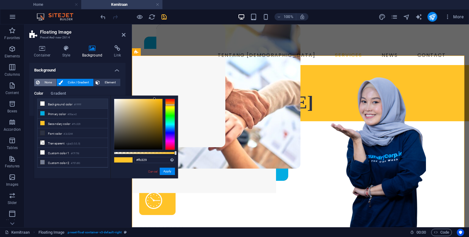
click at [50, 82] on span "None" at bounding box center [48, 82] width 13 height 7
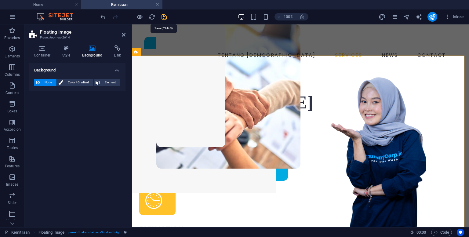
click at [167, 14] on icon "save" at bounding box center [164, 16] width 7 height 7
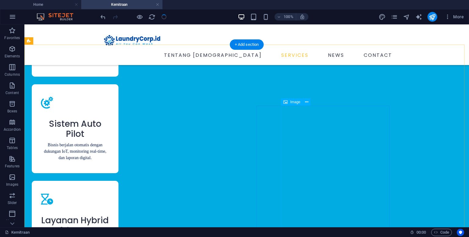
scroll to position [746, 0]
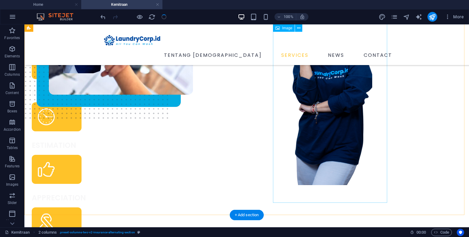
scroll to position [0, 0]
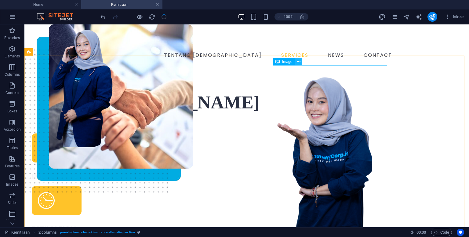
click at [300, 63] on icon at bounding box center [298, 61] width 3 height 6
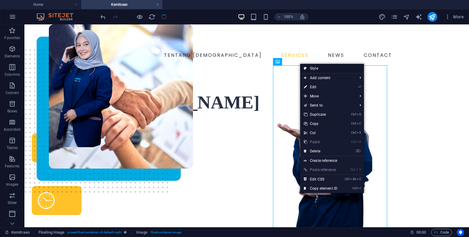
click at [311, 71] on link "Style" at bounding box center [332, 68] width 64 height 9
select select "%"
select select "rem"
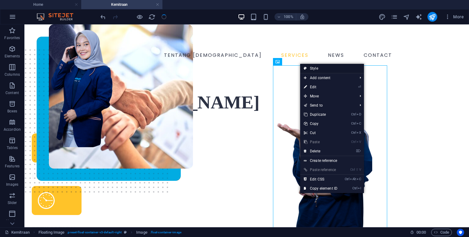
select select "rem"
select select "preset-float-container-v3-default-right"
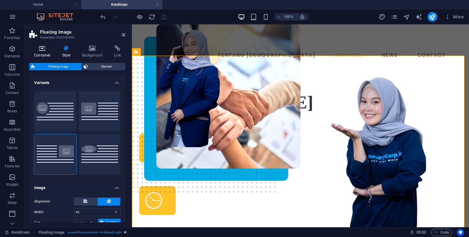
click at [43, 52] on h4 "Container" at bounding box center [43, 51] width 28 height 13
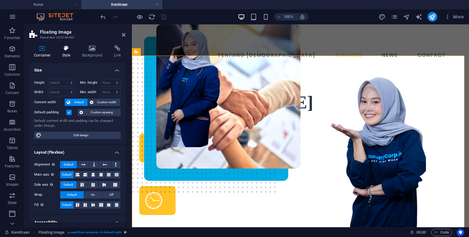
click at [70, 50] on icon at bounding box center [66, 48] width 17 height 6
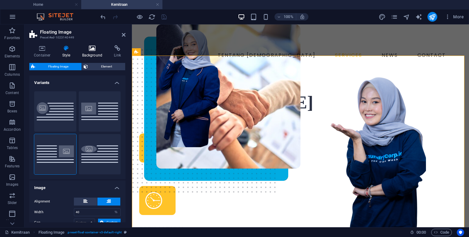
click at [89, 53] on h4 "Background" at bounding box center [94, 51] width 32 height 13
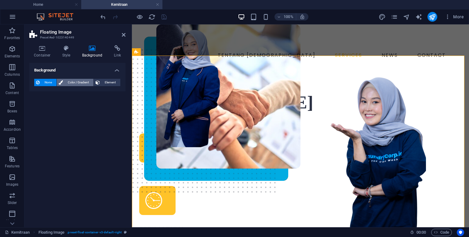
click at [79, 85] on span "Color / Gradient" at bounding box center [78, 82] width 27 height 7
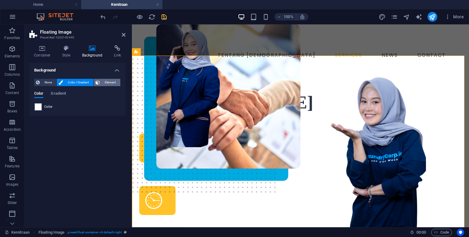
click at [103, 81] on span "Element" at bounding box center [110, 82] width 17 height 7
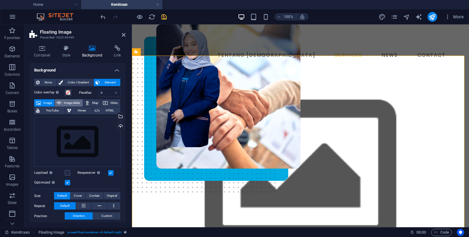
click at [73, 105] on span "Image slider" at bounding box center [71, 102] width 17 height 7
select select "ms"
select select "s"
select select "progressive"
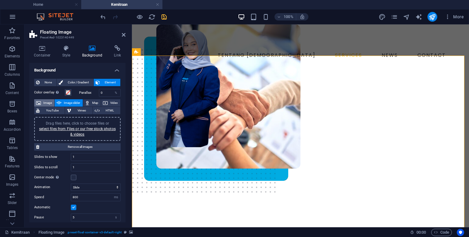
click at [48, 103] on span "Image" at bounding box center [48, 102] width 10 height 7
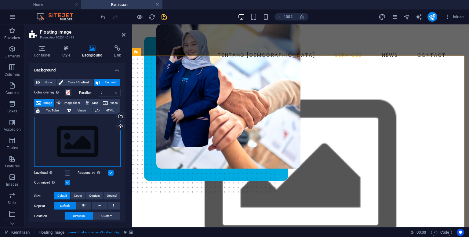
click at [77, 130] on div "Drag files here, click to choose files or select files from Files or our free s…" at bounding box center [77, 142] width 86 height 50
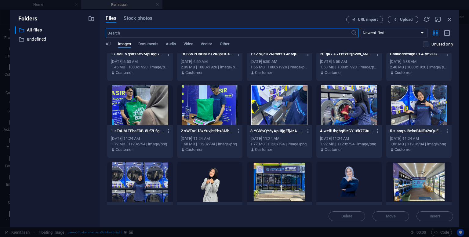
scroll to position [183, 0]
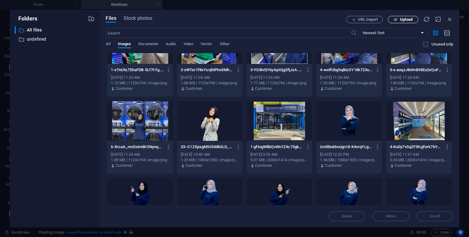
click at [404, 19] on span "Upload" at bounding box center [406, 20] width 13 height 4
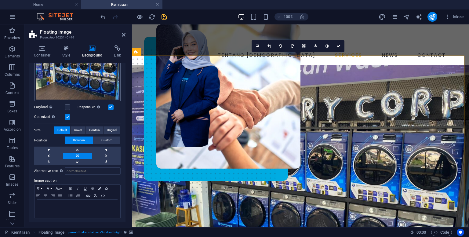
scroll to position [0, 0]
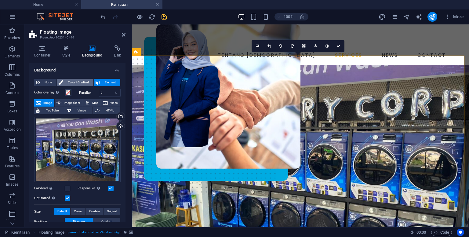
click at [72, 84] on span "Color / Gradient" at bounding box center [78, 82] width 27 height 7
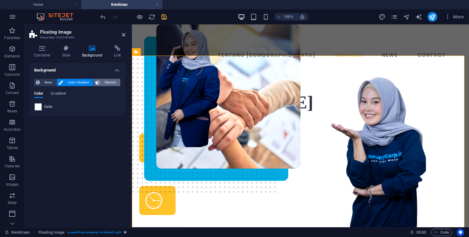
click at [100, 81] on icon at bounding box center [98, 82] width 4 height 7
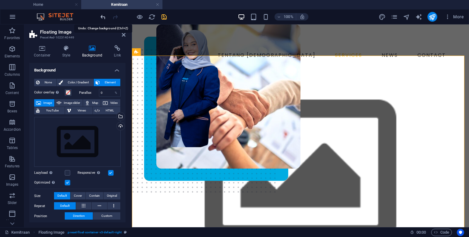
click at [103, 15] on icon "undo" at bounding box center [103, 16] width 7 height 7
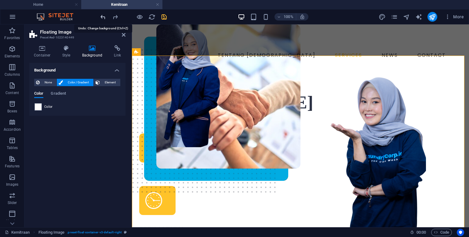
click at [103, 15] on icon "undo" at bounding box center [103, 16] width 7 height 7
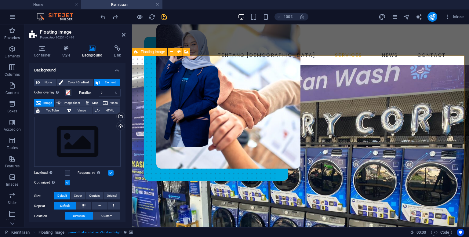
click at [200, 189] on figure at bounding box center [300, 188] width 337 height 247
click at [68, 182] on label at bounding box center [68, 183] width 6 height 6
click at [0, 0] on input "Optimized Images are compressed to improve page speed." at bounding box center [0, 0] width 0 height 0
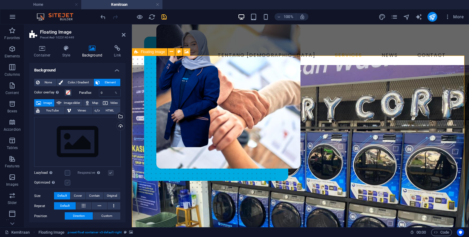
click at [68, 182] on label at bounding box center [68, 183] width 6 height 6
click at [0, 0] on input "Optimized Images are compressed to improve page speed." at bounding box center [0, 0] width 0 height 0
click at [112, 173] on label at bounding box center [111, 173] width 6 height 6
click at [0, 0] on input "Responsive Automatically load retina image and smartphone optimized sizes." at bounding box center [0, 0] width 0 height 0
click at [112, 173] on label at bounding box center [111, 173] width 6 height 6
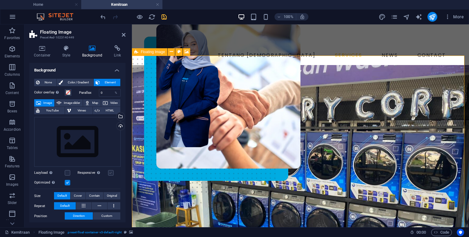
click at [0, 0] on input "Responsive Automatically load retina image and smartphone optimized sizes." at bounding box center [0, 0] width 0 height 0
click at [67, 174] on label at bounding box center [68, 173] width 6 height 6
click at [0, 0] on input "Lazyload Loading images after the page loads improves page speed." at bounding box center [0, 0] width 0 height 0
click at [67, 174] on label at bounding box center [68, 173] width 6 height 6
click at [0, 0] on input "Lazyload Loading images after the page loads improves page speed." at bounding box center [0, 0] width 0 height 0
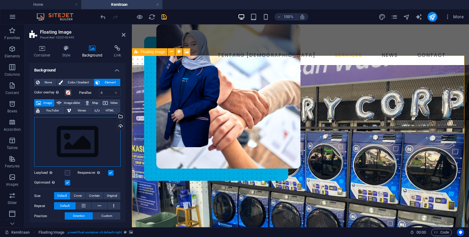
click at [81, 134] on div "Drag files here, click to choose files or select files from Files or our free s…" at bounding box center [77, 142] width 86 height 50
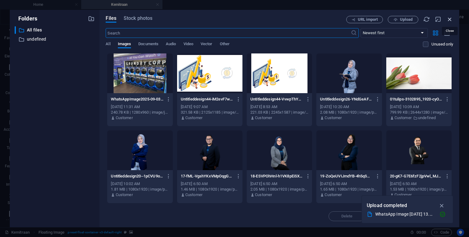
click at [450, 17] on icon "button" at bounding box center [450, 19] width 7 height 7
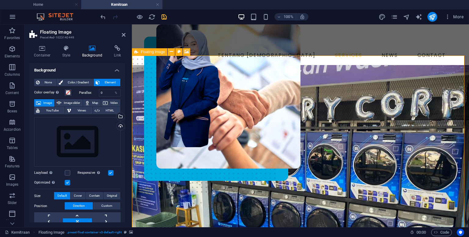
click at [158, 53] on span "Floating Image" at bounding box center [153, 52] width 24 height 4
click at [186, 51] on icon at bounding box center [187, 52] width 5 height 6
click at [66, 92] on span at bounding box center [68, 92] width 5 height 5
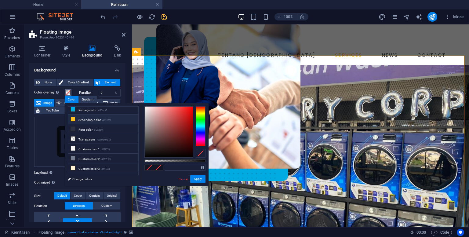
scroll to position [16, 0]
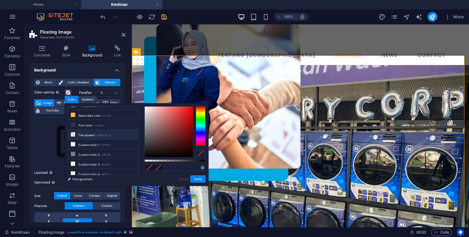
click at [87, 131] on li "Transparent rgba(0,0,0,.0)" at bounding box center [103, 135] width 70 height 10
drag, startPoint x: 144, startPoint y: 160, endPoint x: 151, endPoint y: 164, distance: 8.1
click at [154, 165] on div "rgba(0, 0, 0, 0.156) Supported formats #0852ed rgb(8, 82, 237) rgba(8, 82, 237,…" at bounding box center [175, 188] width 68 height 171
click at [150, 167] on span at bounding box center [149, 167] width 9 height 5
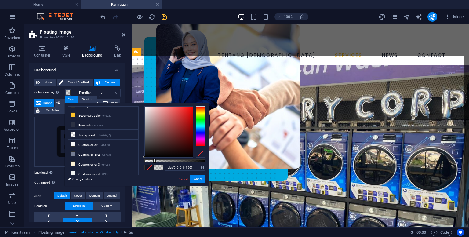
click at [150, 167] on span at bounding box center [149, 167] width 9 height 5
drag, startPoint x: 144, startPoint y: 156, endPoint x: 142, endPoint y: 95, distance: 61.1
click at [142, 95] on body "[DOMAIN_NAME] Home Kemitraan Favorites Elements Columns Content Boxes Accordion…" at bounding box center [234, 118] width 469 height 237
type input "rgba(255, 255, 255, 0.556)"
drag, startPoint x: 154, startPoint y: 161, endPoint x: 178, endPoint y: 162, distance: 24.4
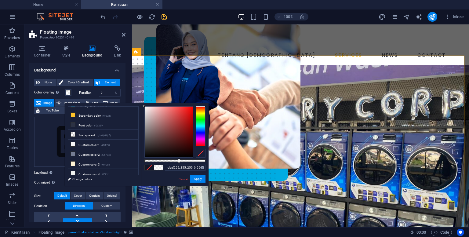
click at [178, 162] on div at bounding box center [179, 161] width 2 height 4
click at [197, 179] on button "Apply" at bounding box center [197, 178] width 15 height 7
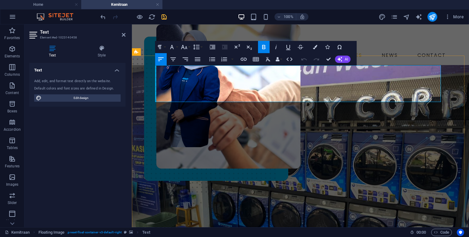
click at [313, 48] on icon "button" at bounding box center [315, 47] width 4 height 4
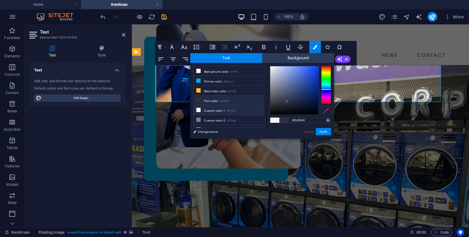
click at [228, 99] on small "#2c3244" at bounding box center [224, 101] width 9 height 4
click at [323, 132] on button "Apply" at bounding box center [323, 131] width 15 height 7
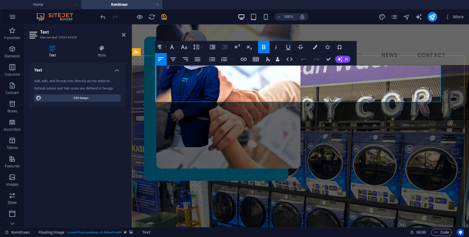
drag, startPoint x: 251, startPoint y: 77, endPoint x: 172, endPoint y: 79, distance: 78.5
click at [315, 47] on icon "button" at bounding box center [315, 47] width 4 height 4
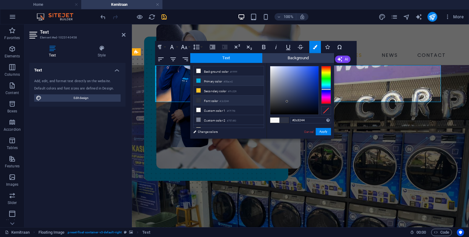
click at [230, 82] on small "#00ace2" at bounding box center [228, 82] width 9 height 4
type input "#00ace2"
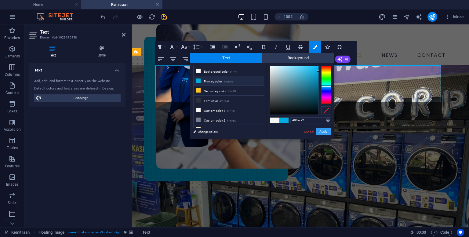
click at [319, 131] on button "Apply" at bounding box center [323, 131] width 15 height 7
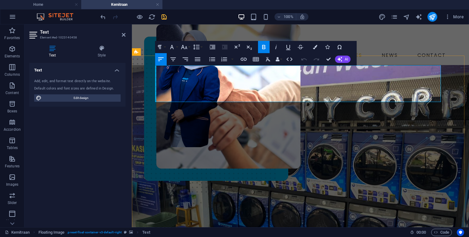
drag, startPoint x: 250, startPoint y: 78, endPoint x: 160, endPoint y: 77, distance: 89.8
click at [315, 46] on icon "button" at bounding box center [315, 47] width 4 height 4
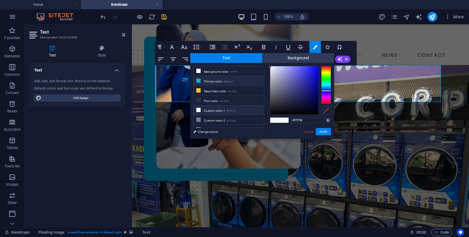
click at [224, 82] on li "Primary color #00ace2" at bounding box center [229, 81] width 70 height 10
type input "#00ace2"
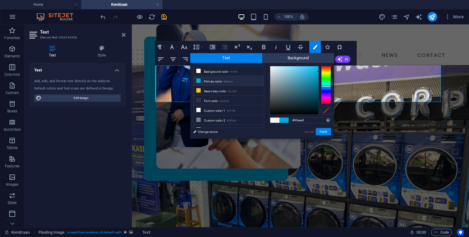
click at [211, 79] on li "Primary color #00ace2" at bounding box center [229, 81] width 70 height 10
click at [327, 131] on button "Apply" at bounding box center [323, 131] width 15 height 7
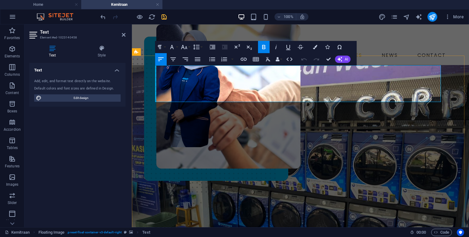
drag, startPoint x: 260, startPoint y: 78, endPoint x: 159, endPoint y: 77, distance: 101.8
click at [314, 46] on icon "button" at bounding box center [315, 47] width 4 height 4
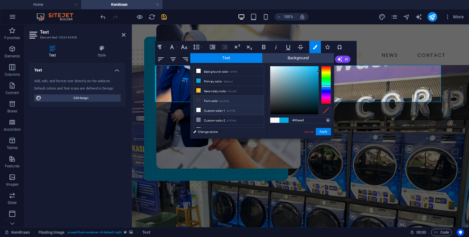
click at [231, 99] on li "Font color #2c3244" at bounding box center [229, 101] width 70 height 10
type input "#2c3244"
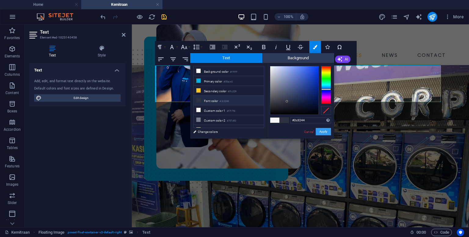
click at [319, 132] on button "Apply" at bounding box center [323, 131] width 15 height 7
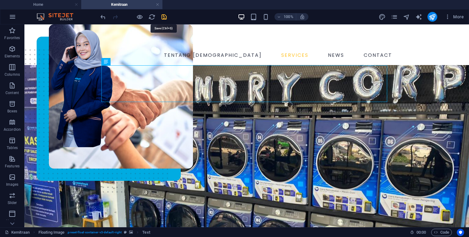
click at [163, 18] on icon "save" at bounding box center [164, 16] width 7 height 7
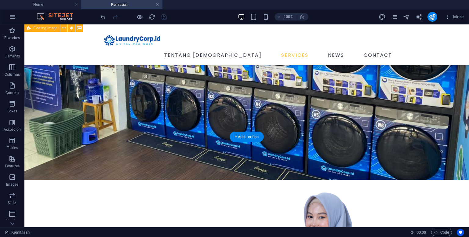
scroll to position [183, 0]
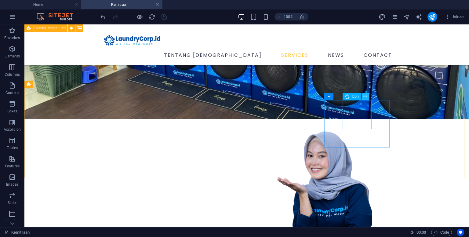
click at [367, 94] on icon at bounding box center [365, 96] width 3 height 6
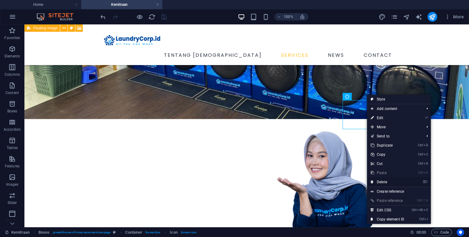
click at [384, 181] on link "⌦ Delete" at bounding box center [387, 182] width 41 height 9
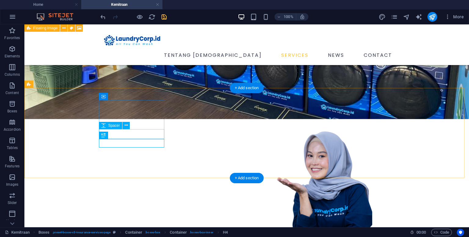
select select "px"
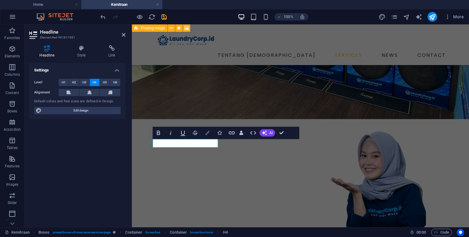
click at [206, 134] on icon "button" at bounding box center [207, 133] width 4 height 4
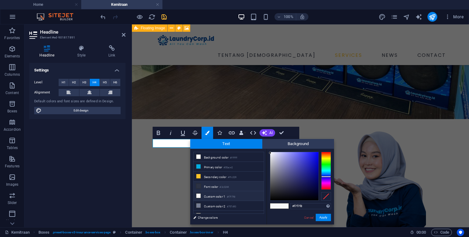
click at [211, 183] on li "Font color #2c3244" at bounding box center [229, 187] width 70 height 10
type input "#2c3244"
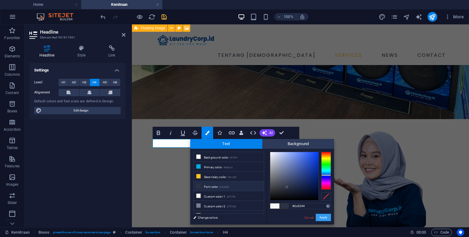
click at [324, 219] on button "Apply" at bounding box center [323, 217] width 15 height 7
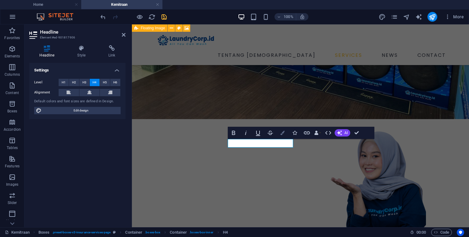
click at [283, 134] on icon "button" at bounding box center [283, 133] width 4 height 4
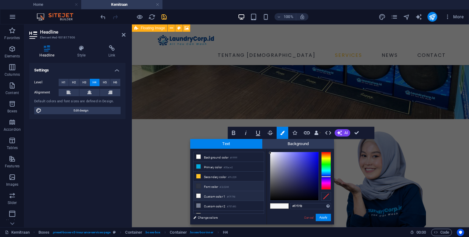
click at [227, 183] on li "Font color #2c3244" at bounding box center [229, 187] width 70 height 10
type input "#2c3244"
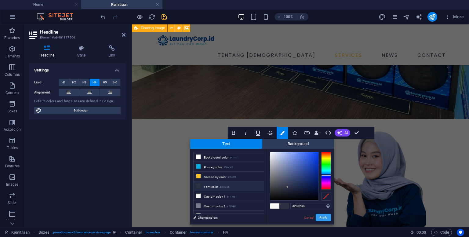
click at [323, 218] on button "Apply" at bounding box center [323, 217] width 15 height 7
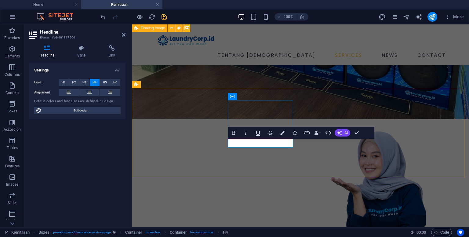
drag, startPoint x: 282, startPoint y: 145, endPoint x: 228, endPoint y: 145, distance: 54.7
drag, startPoint x: 357, startPoint y: 133, endPoint x: 333, endPoint y: 108, distance: 34.6
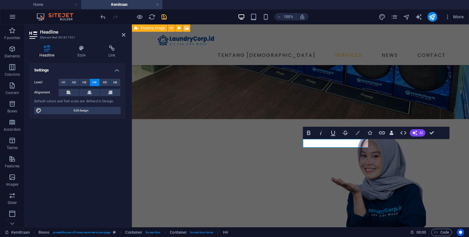
click at [357, 132] on icon "button" at bounding box center [358, 133] width 4 height 4
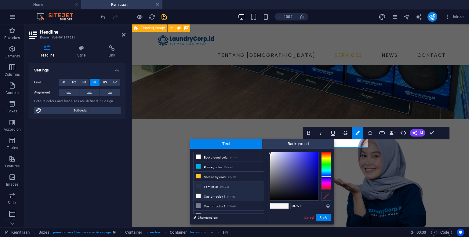
click at [226, 185] on small "#2c3244" at bounding box center [224, 187] width 9 height 4
type input "#2c3244"
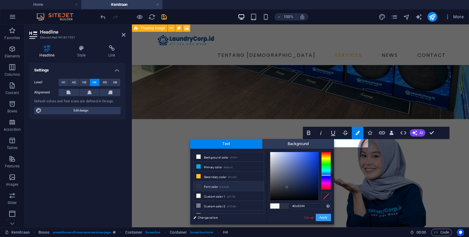
click at [320, 218] on button "Apply" at bounding box center [323, 217] width 15 height 7
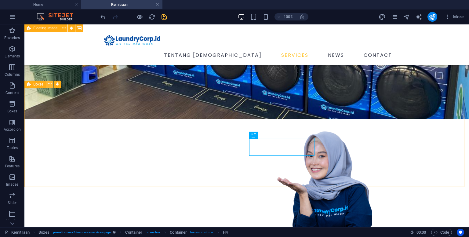
click at [49, 83] on icon at bounding box center [49, 84] width 3 height 6
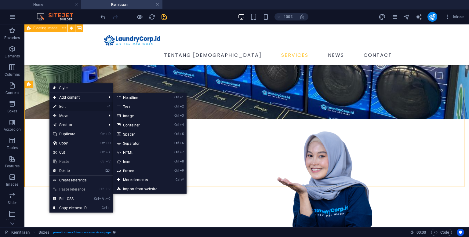
click at [68, 105] on link "⏎ Edit" at bounding box center [70, 106] width 41 height 9
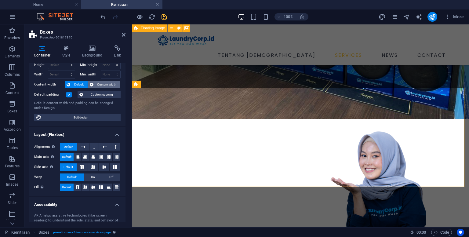
scroll to position [0, 0]
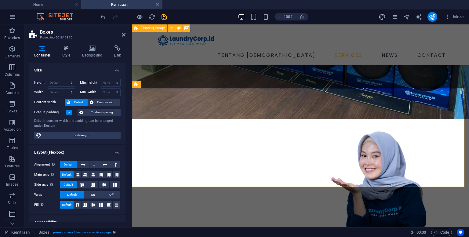
click at [45, 52] on h4 "Container" at bounding box center [43, 51] width 28 height 13
click at [59, 51] on h4 "Style" at bounding box center [68, 51] width 20 height 13
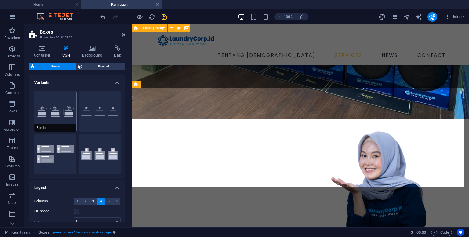
click at [61, 117] on button "Border" at bounding box center [55, 111] width 42 height 40
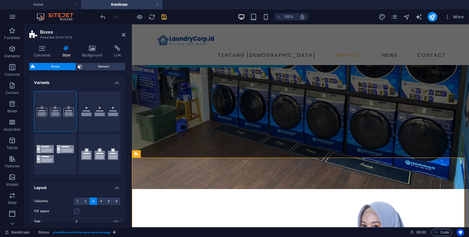
scroll to position [183, 0]
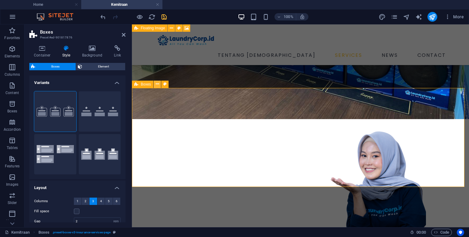
click at [156, 83] on icon at bounding box center [157, 84] width 3 height 6
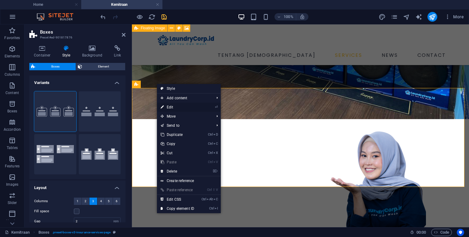
click at [174, 107] on link "⏎ Edit" at bounding box center [177, 107] width 41 height 9
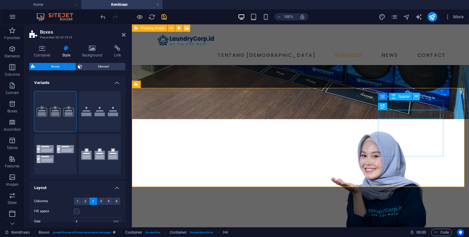
click at [418, 97] on icon at bounding box center [416, 96] width 3 height 6
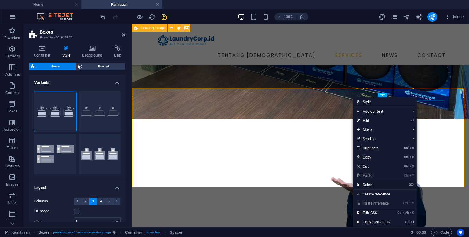
drag, startPoint x: 378, startPoint y: 183, endPoint x: 246, endPoint y: 158, distance: 134.6
click at [378, 183] on link "⌦ Delete" at bounding box center [373, 184] width 41 height 9
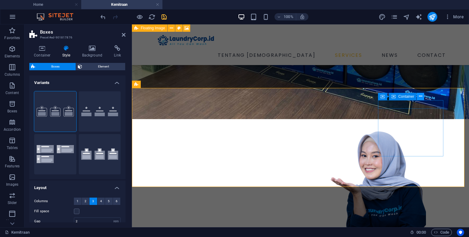
click at [421, 97] on icon at bounding box center [420, 96] width 3 height 6
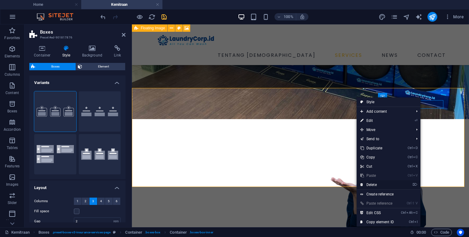
click at [375, 184] on link "⌦ Delete" at bounding box center [377, 184] width 41 height 9
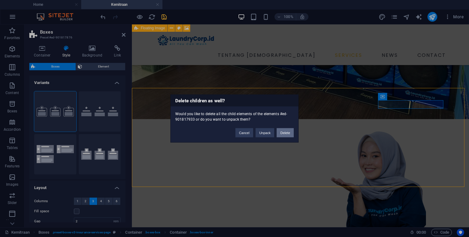
click at [285, 133] on button "Delete" at bounding box center [285, 132] width 17 height 9
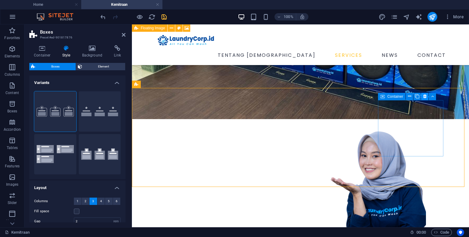
click at [425, 98] on icon at bounding box center [425, 96] width 3 height 6
click at [157, 86] on icon at bounding box center [157, 84] width 3 height 6
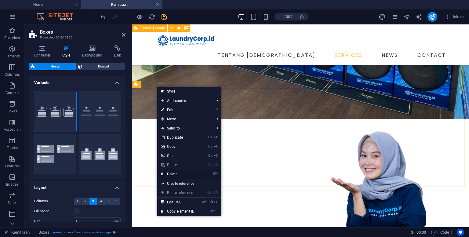
click at [176, 174] on link "⌦ Delete" at bounding box center [177, 174] width 41 height 9
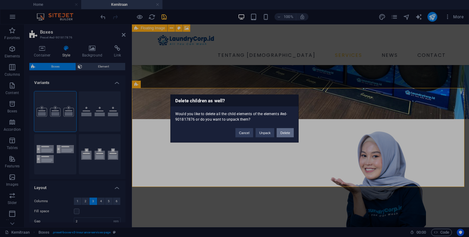
click at [285, 134] on button "Delete" at bounding box center [285, 132] width 17 height 9
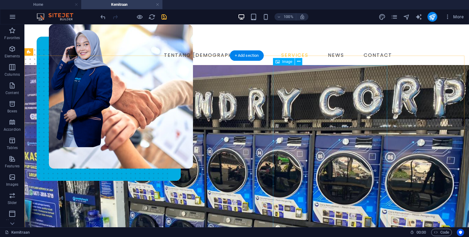
scroll to position [122, 0]
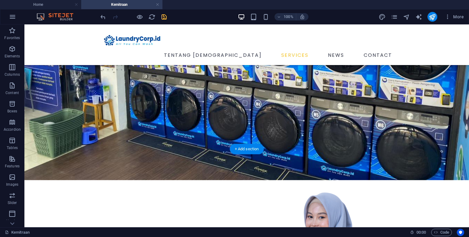
click at [251, 135] on figure at bounding box center [246, 56] width 445 height 247
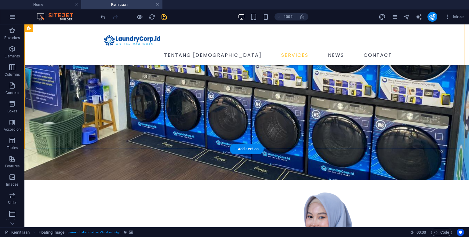
click at [78, 88] on figure at bounding box center [246, 56] width 445 height 247
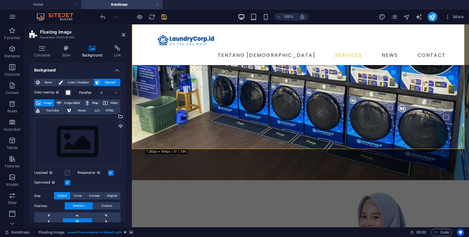
scroll to position [61, 0]
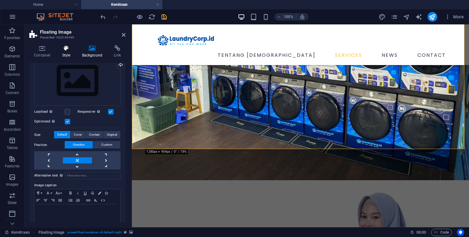
click at [70, 57] on h4 "Style" at bounding box center [68, 51] width 20 height 13
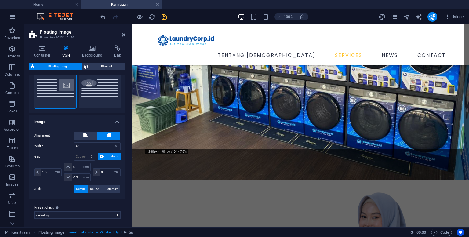
scroll to position [66, 0]
click at [86, 146] on input "40" at bounding box center [97, 145] width 46 height 7
drag, startPoint x: 86, startPoint y: 146, endPoint x: 73, endPoint y: 146, distance: 12.2
click at [73, 146] on div "Width 40 px rem % vh vw" at bounding box center [77, 146] width 86 height 8
type input "30"
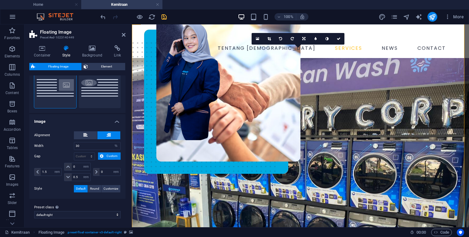
scroll to position [0, 0]
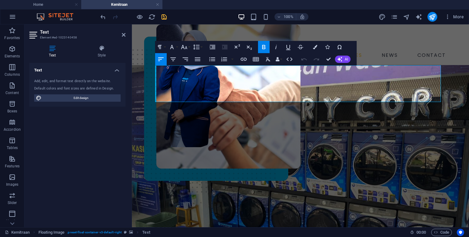
click at [258, 146] on figure at bounding box center [300, 173] width 337 height 216
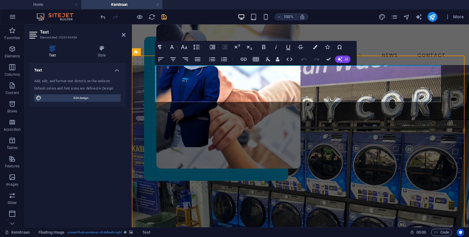
click at [258, 146] on figure at bounding box center [300, 173] width 337 height 216
select select "%"
select select "rem"
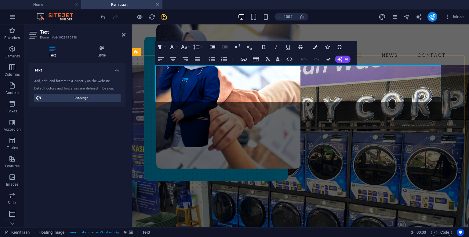
select select "rem"
select select "preset-float-container-v3-default-right"
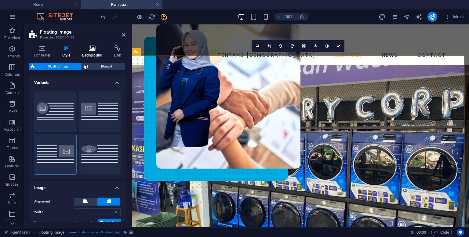
click at [94, 53] on h4 "Background" at bounding box center [94, 51] width 32 height 13
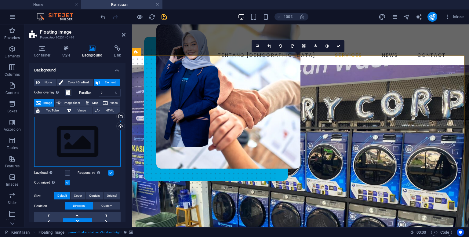
click at [92, 124] on div "Drag files here, click to choose files or select files from Files or our free s…" at bounding box center [77, 142] width 86 height 50
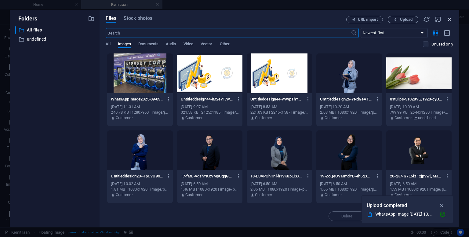
click at [450, 20] on icon "button" at bounding box center [450, 19] width 7 height 7
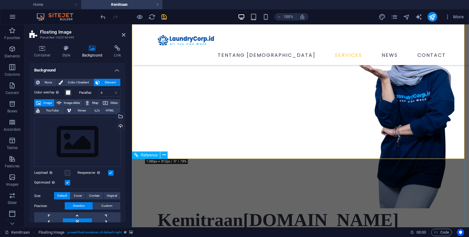
scroll to position [61, 0]
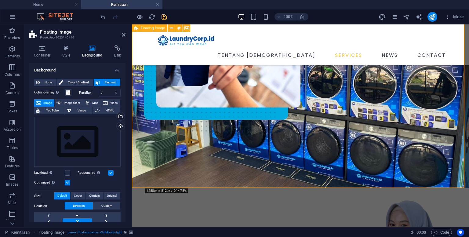
click at [286, 152] on figure at bounding box center [300, 91] width 337 height 194
click at [272, 178] on div "Kemitraan [DOMAIN_NAME]" at bounding box center [300, 192] width 337 height 459
click at [166, 16] on icon "save" at bounding box center [164, 16] width 7 height 7
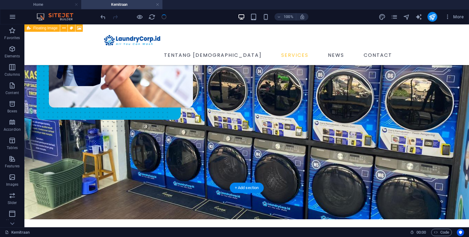
click at [186, 161] on figure at bounding box center [246, 106] width 445 height 225
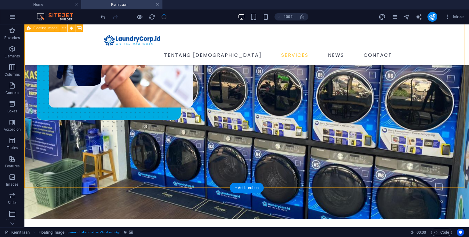
click at [186, 162] on figure at bounding box center [246, 106] width 445 height 225
drag, startPoint x: 186, startPoint y: 162, endPoint x: 80, endPoint y: 161, distance: 105.7
click at [186, 161] on figure at bounding box center [246, 106] width 445 height 225
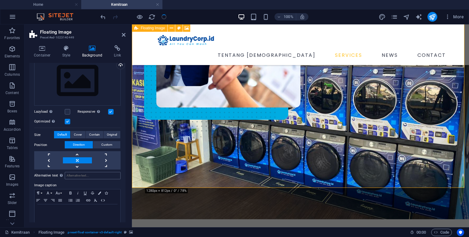
scroll to position [0, 0]
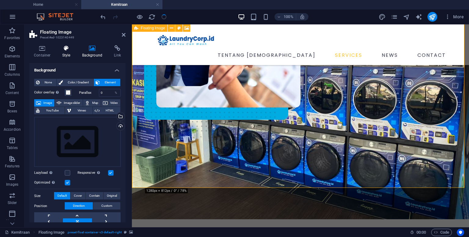
click at [68, 50] on icon at bounding box center [66, 48] width 17 height 6
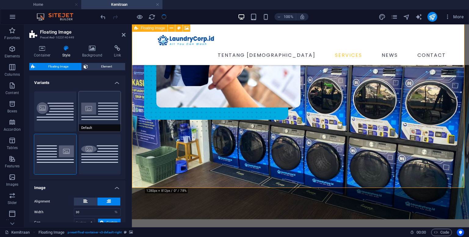
scroll to position [61, 0]
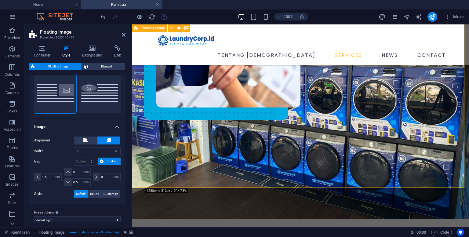
click at [104, 162] on button "Custom" at bounding box center [109, 161] width 23 height 7
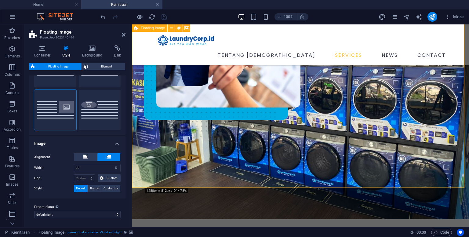
click at [102, 176] on icon at bounding box center [102, 177] width 4 height 7
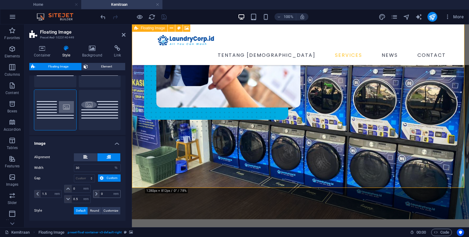
scroll to position [61, 0]
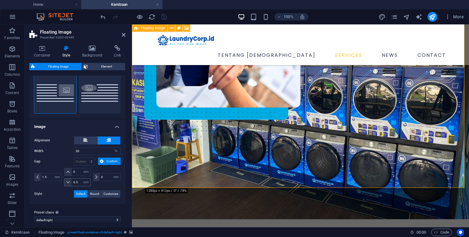
click at [68, 183] on icon at bounding box center [68, 183] width 4 height 4
click at [68, 181] on icon at bounding box center [68, 183] width 4 height 4
drag, startPoint x: 79, startPoint y: 182, endPoint x: 70, endPoint y: 183, distance: 8.9
click at [70, 183] on div "0.5 px rem % vh vw" at bounding box center [77, 182] width 26 height 8
type input "0"
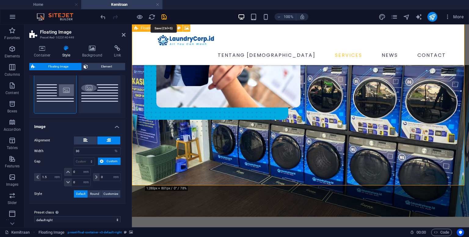
click at [164, 16] on icon "save" at bounding box center [164, 16] width 7 height 7
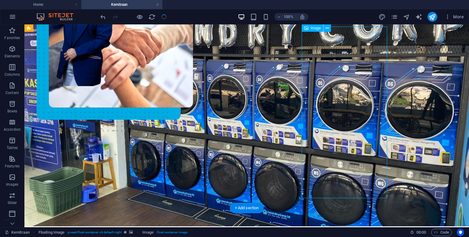
scroll to position [0, 0]
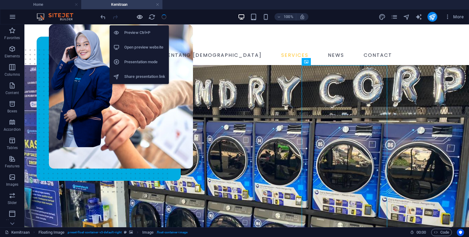
click at [139, 17] on icon "button" at bounding box center [139, 16] width 7 height 7
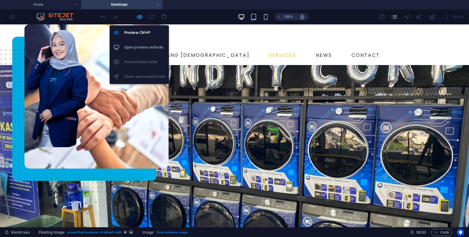
click at [139, 19] on icon "button" at bounding box center [139, 16] width 7 height 7
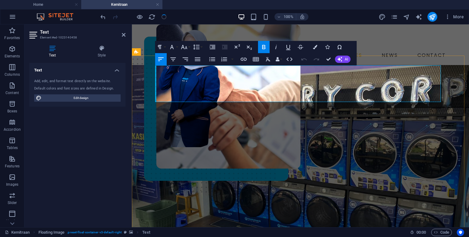
drag, startPoint x: 158, startPoint y: 76, endPoint x: 244, endPoint y: 76, distance: 85.9
click at [246, 146] on figure at bounding box center [300, 160] width 337 height 191
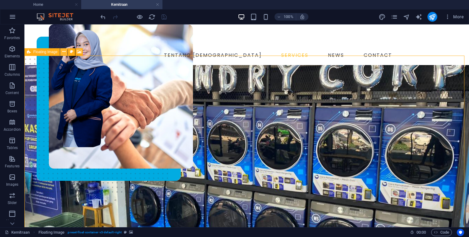
click at [64, 52] on icon at bounding box center [63, 52] width 3 height 6
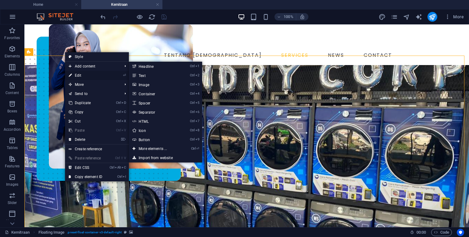
click at [83, 74] on link "⏎ Edit" at bounding box center [85, 75] width 41 height 9
select select "%"
select select "rem"
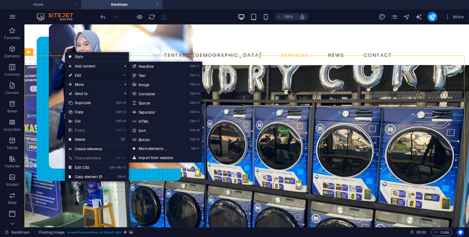
select select "rem"
select select "preset-float-container-v3-default-right"
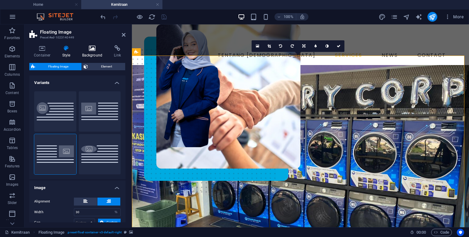
click at [93, 54] on h4 "Background" at bounding box center [94, 51] width 32 height 13
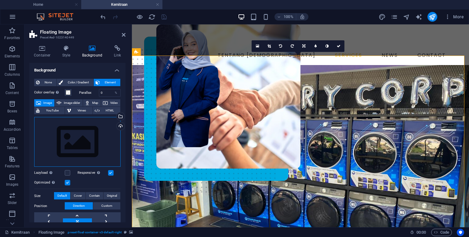
click at [79, 156] on div "Drag files here, click to choose files or select files from Files or our free s…" at bounding box center [77, 142] width 86 height 50
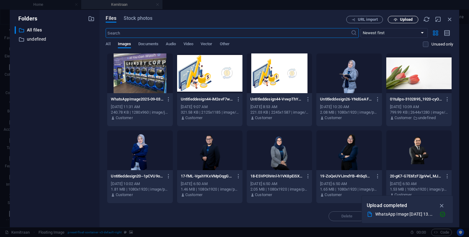
click at [409, 20] on span "Upload" at bounding box center [406, 20] width 13 height 4
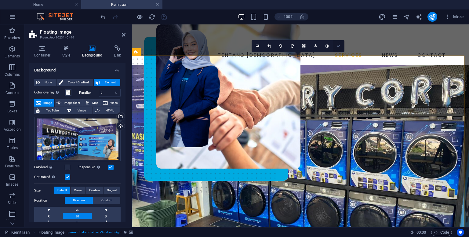
click at [340, 46] on icon at bounding box center [339, 46] width 4 height 4
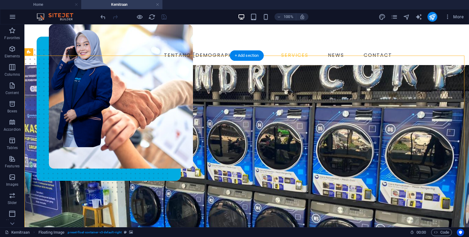
click at [284, 147] on figure at bounding box center [246, 160] width 445 height 191
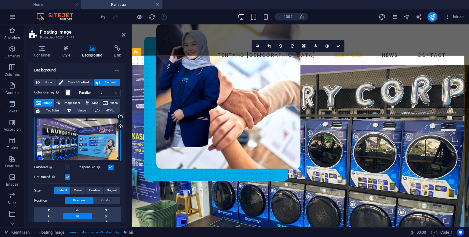
click at [86, 147] on div "Drag files here, click to choose files or select files from Files or our free s…" at bounding box center [77, 139] width 86 height 45
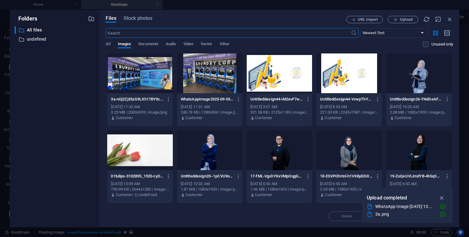
click at [145, 78] on div at bounding box center [139, 73] width 65 height 40
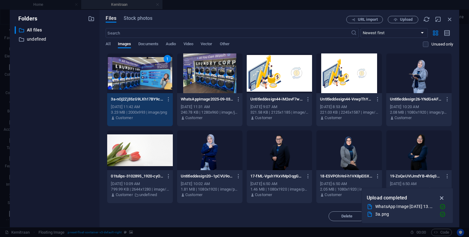
click at [443, 198] on icon "button" at bounding box center [442, 198] width 7 height 7
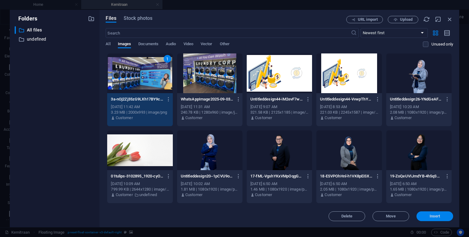
click at [441, 213] on button "Insert" at bounding box center [435, 216] width 37 height 10
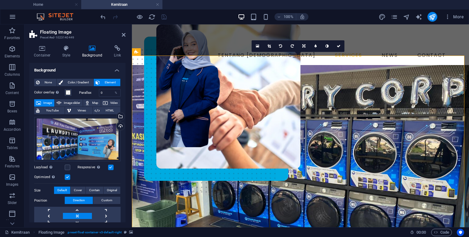
click at [304, 151] on figure at bounding box center [300, 160] width 337 height 191
click at [93, 52] on h4 "Background" at bounding box center [94, 51] width 32 height 13
click at [81, 81] on span "Color / Gradient" at bounding box center [78, 82] width 27 height 7
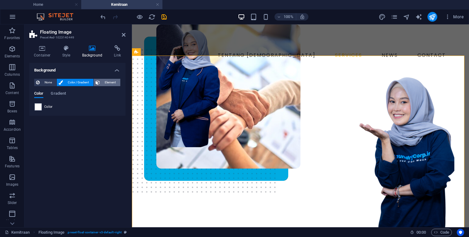
click at [105, 80] on span "Element" at bounding box center [110, 82] width 17 height 7
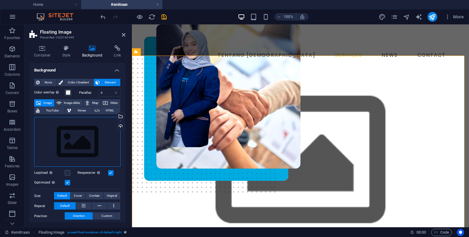
click at [86, 138] on div "Drag files here, click to choose files or select files from Files or our free s…" at bounding box center [77, 142] width 86 height 50
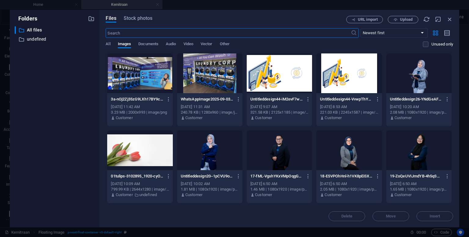
click at [155, 74] on div at bounding box center [139, 73] width 65 height 40
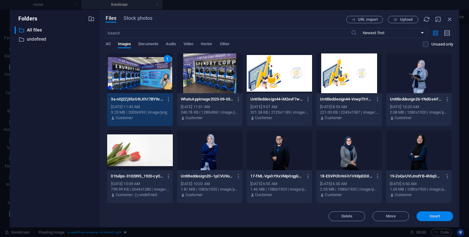
drag, startPoint x: 430, startPoint y: 214, endPoint x: 275, endPoint y: 163, distance: 162.8
click at [430, 215] on span "Insert" at bounding box center [435, 217] width 11 height 4
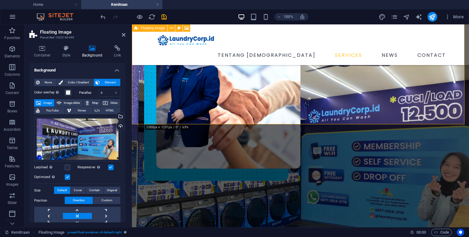
scroll to position [122, 0]
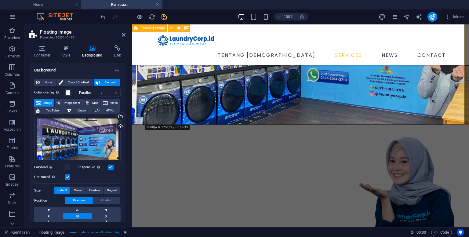
click at [165, 17] on icon "save" at bounding box center [164, 16] width 7 height 7
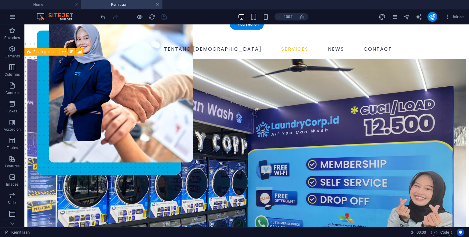
scroll to position [0, 0]
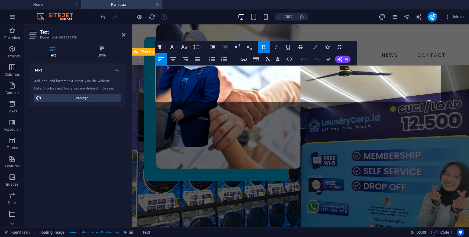
click at [313, 49] on icon "button" at bounding box center [315, 47] width 4 height 4
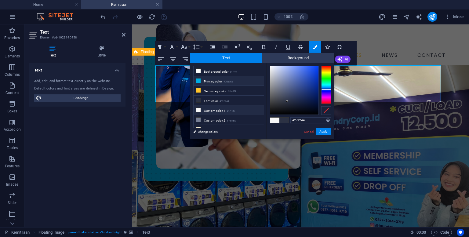
click at [230, 80] on small "#00ace2" at bounding box center [228, 82] width 9 height 4
type input "#00ace2"
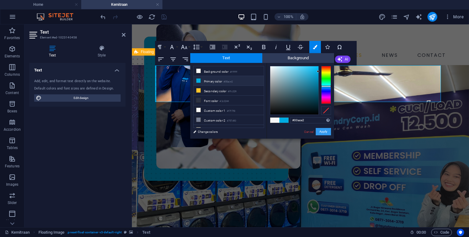
click at [319, 131] on button "Apply" at bounding box center [323, 131] width 15 height 7
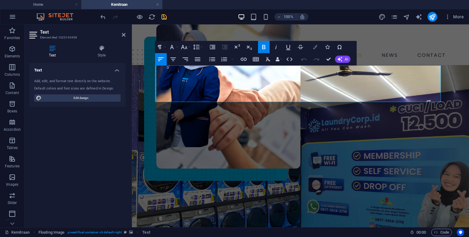
click at [314, 49] on icon "button" at bounding box center [315, 47] width 4 height 4
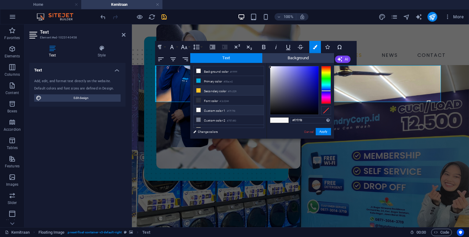
scroll to position [13, 0]
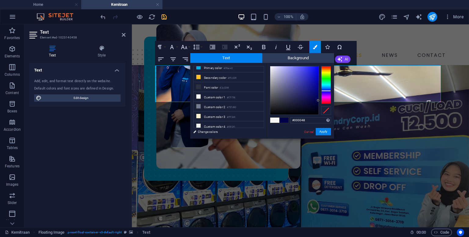
drag, startPoint x: 270, startPoint y: 68, endPoint x: 320, endPoint y: 101, distance: 59.7
click at [320, 101] on div at bounding box center [300, 90] width 61 height 49
type input "#000000"
click at [321, 133] on button "Apply" at bounding box center [323, 131] width 15 height 7
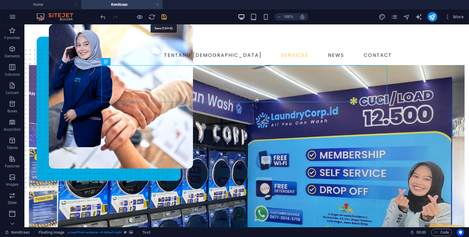
click at [164, 18] on icon "save" at bounding box center [164, 16] width 7 height 7
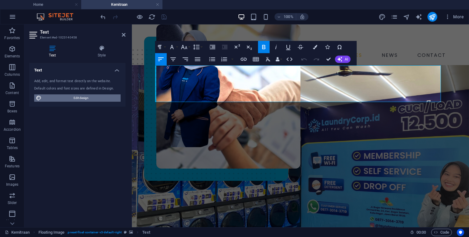
click at [88, 100] on span "Edit design" at bounding box center [80, 97] width 75 height 7
select select "px"
select select "400"
select select "px"
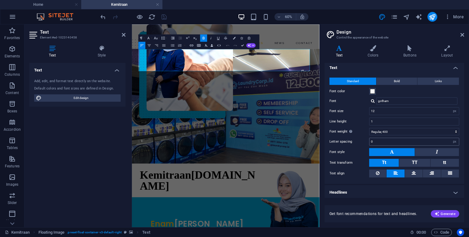
scroll to position [3, 0]
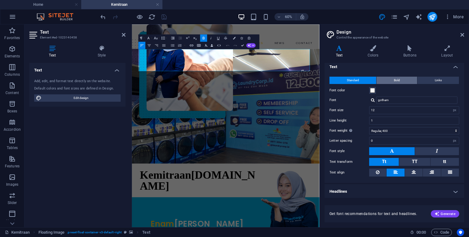
click at [395, 81] on span "Bold" at bounding box center [397, 80] width 6 height 7
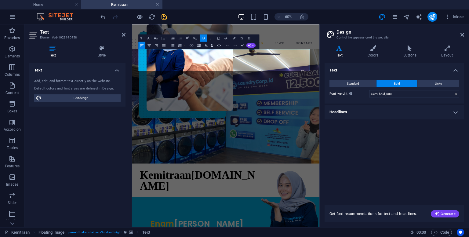
scroll to position [0, 0]
click at [372, 51] on icon at bounding box center [373, 48] width 33 height 6
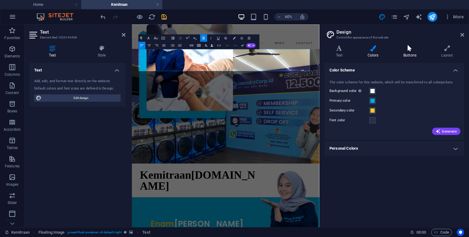
click at [406, 54] on h4 "Buttons" at bounding box center [411, 51] width 38 height 13
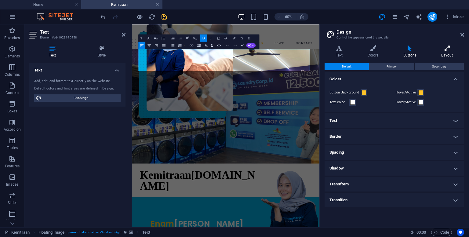
click at [441, 49] on icon at bounding box center [448, 48] width 34 height 6
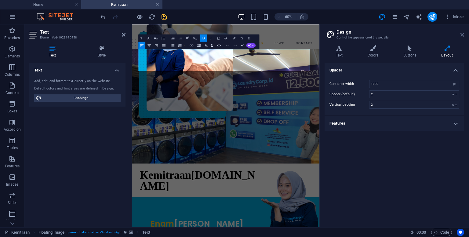
click at [461, 34] on icon at bounding box center [463, 34] width 4 height 5
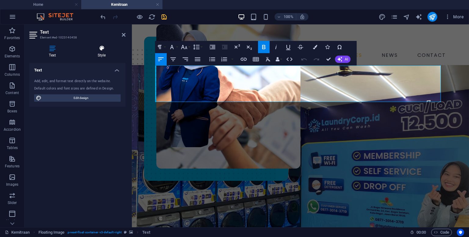
click at [106, 53] on h4 "Style" at bounding box center [102, 51] width 48 height 13
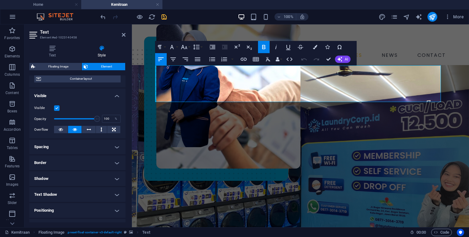
scroll to position [61, 0]
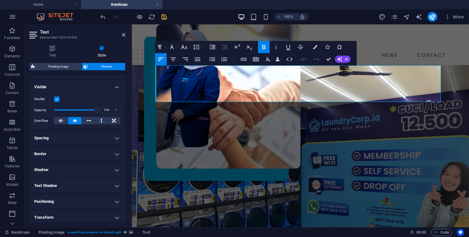
click at [65, 154] on h4 "Border" at bounding box center [77, 154] width 96 height 15
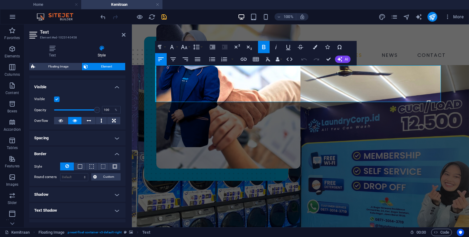
click at [70, 138] on h4 "Spacing" at bounding box center [77, 138] width 96 height 15
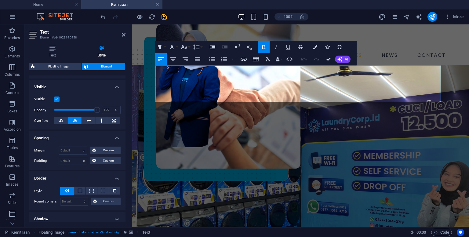
click at [72, 138] on h4 "Spacing" at bounding box center [77, 136] width 96 height 11
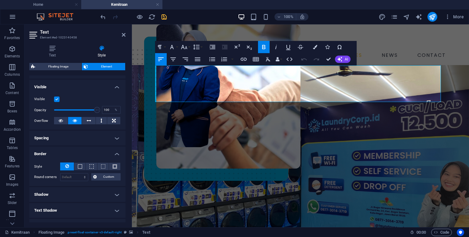
click at [117, 156] on h4 "Border" at bounding box center [77, 152] width 96 height 11
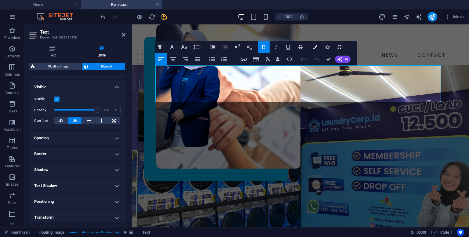
click at [76, 170] on h4 "Shadow" at bounding box center [77, 170] width 96 height 15
click at [84, 182] on span "Outside" at bounding box center [88, 181] width 10 height 7
type input "2"
type input "4"
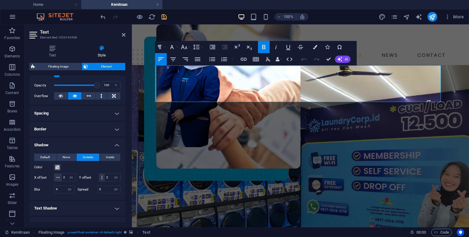
scroll to position [122, 0]
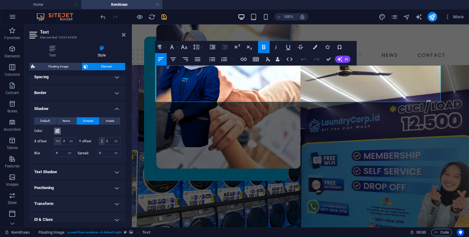
click at [56, 133] on span at bounding box center [57, 131] width 5 height 5
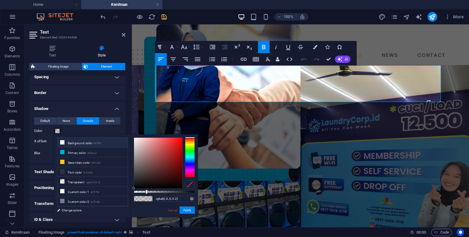
click at [62, 143] on icon at bounding box center [62, 142] width 4 height 4
type input "rgba(255, 255, 255, 0.856)"
drag, startPoint x: 195, startPoint y: 192, endPoint x: 186, endPoint y: 191, distance: 9.2
click at [186, 191] on div at bounding box center [186, 192] width 2 height 4
click at [190, 211] on button "Apply" at bounding box center [187, 210] width 15 height 7
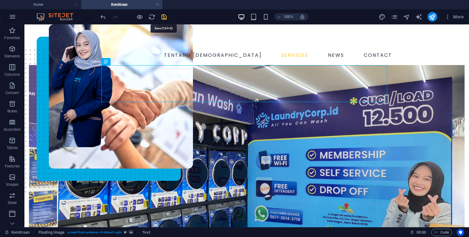
click at [165, 18] on icon "save" at bounding box center [164, 16] width 7 height 7
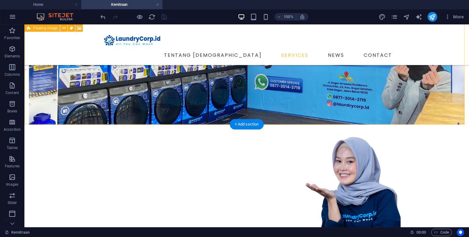
click at [160, 116] on div "Kemitraan [DOMAIN_NAME]" at bounding box center [246, 129] width 445 height 454
click at [212, 107] on div "Kemitraan [DOMAIN_NAME]" at bounding box center [246, 129] width 445 height 454
click at [244, 99] on div "Kemitraan [DOMAIN_NAME]" at bounding box center [246, 129] width 445 height 454
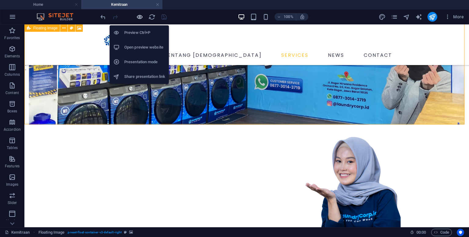
click at [141, 17] on icon "button" at bounding box center [139, 16] width 7 height 7
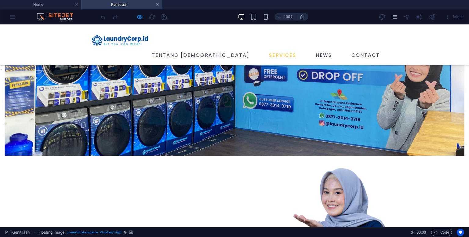
click at [129, 4] on h4 "Kemitraan" at bounding box center [121, 4] width 81 height 7
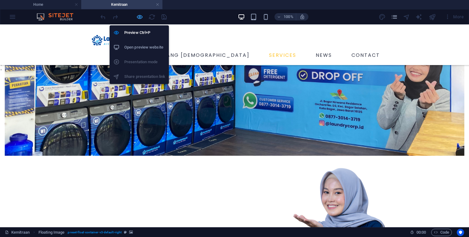
click at [140, 16] on icon "button" at bounding box center [139, 16] width 7 height 7
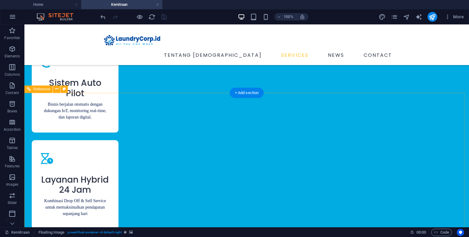
scroll to position [570, 0]
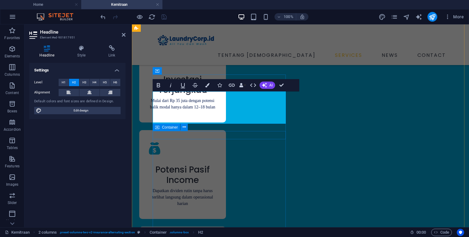
scroll to position [562, 0]
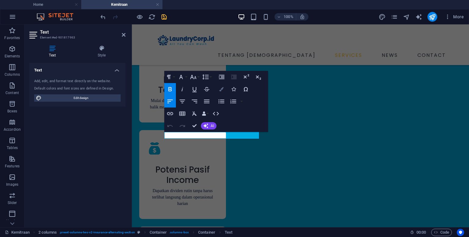
click at [219, 90] on button "Colors" at bounding box center [222, 89] width 12 height 12
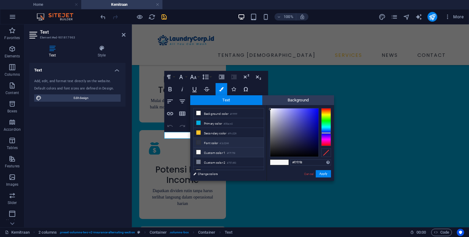
click at [213, 141] on li "Font color #2c3244" at bounding box center [229, 143] width 70 height 10
type input "#2c3244"
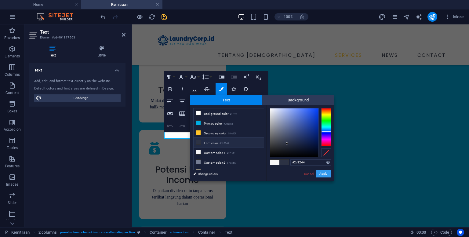
click at [324, 175] on button "Apply" at bounding box center [323, 173] width 15 height 7
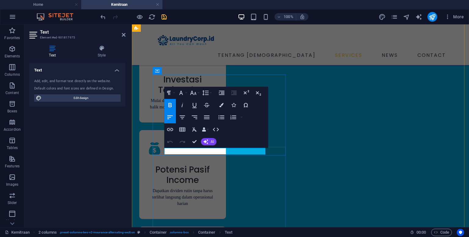
click at [221, 106] on icon "button" at bounding box center [221, 105] width 4 height 4
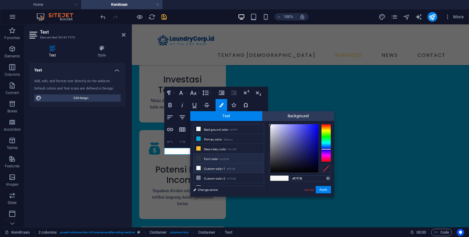
click at [219, 156] on li "Font color #2c3244" at bounding box center [229, 159] width 70 height 10
type input "#2c3244"
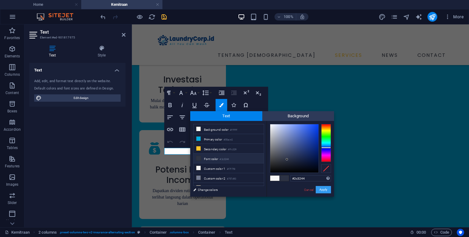
click at [323, 191] on button "Apply" at bounding box center [323, 189] width 15 height 7
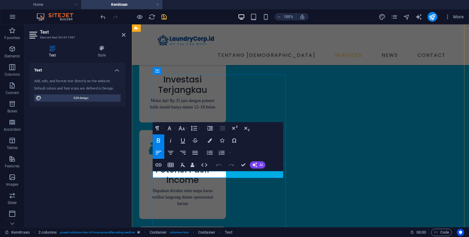
scroll to position [0, 0]
click at [211, 141] on icon "button" at bounding box center [210, 140] width 4 height 4
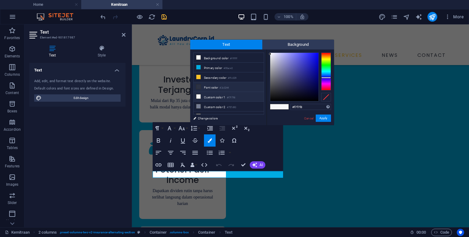
click at [213, 85] on li "Font color #2c3244" at bounding box center [229, 87] width 70 height 10
type input "#2c3244"
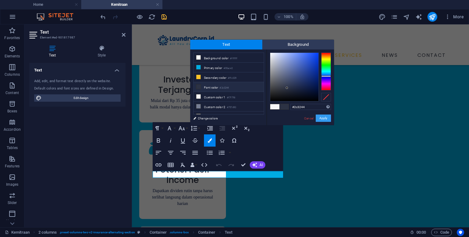
click at [321, 120] on button "Apply" at bounding box center [323, 118] width 15 height 7
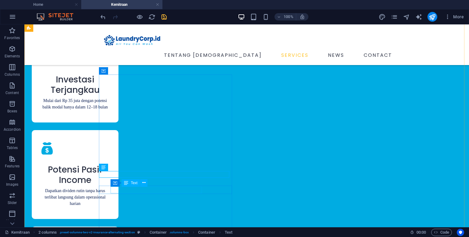
drag, startPoint x: 177, startPoint y: 193, endPoint x: 69, endPoint y: 193, distance: 107.3
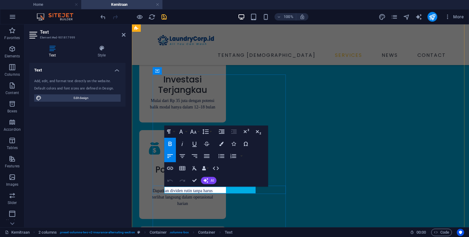
click at [220, 146] on button "Colors" at bounding box center [222, 144] width 12 height 12
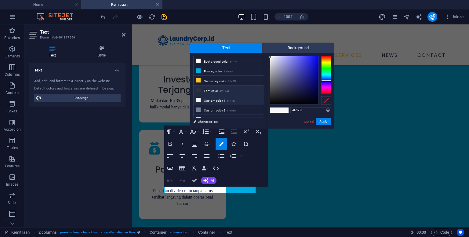
click at [214, 89] on li "Font color #2c3244" at bounding box center [229, 91] width 70 height 10
type input "#2c3244"
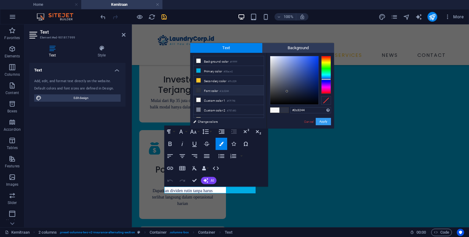
click at [323, 122] on button "Apply" at bounding box center [323, 121] width 15 height 7
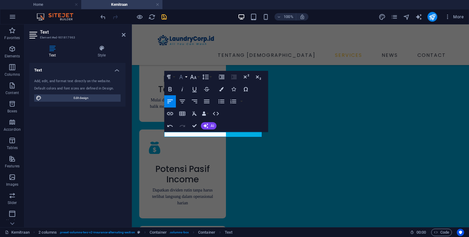
click at [184, 77] on icon "button" at bounding box center [181, 76] width 7 height 7
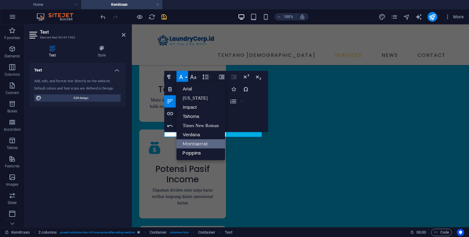
click at [194, 145] on link "Montserrat" at bounding box center [201, 143] width 48 height 9
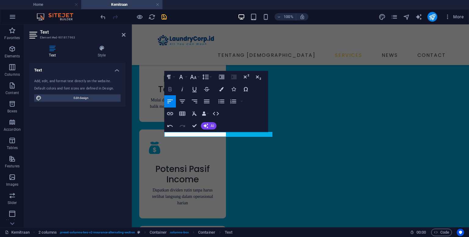
click at [170, 88] on icon "button" at bounding box center [170, 89] width 7 height 7
click at [221, 90] on icon "button" at bounding box center [221, 89] width 4 height 4
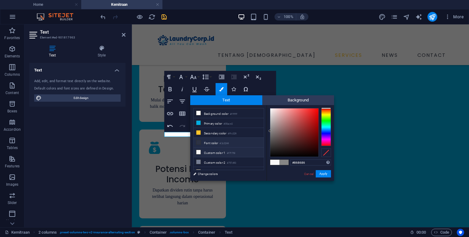
click at [209, 142] on li "Font color #2c3244" at bounding box center [229, 143] width 70 height 10
type input "#2c3244"
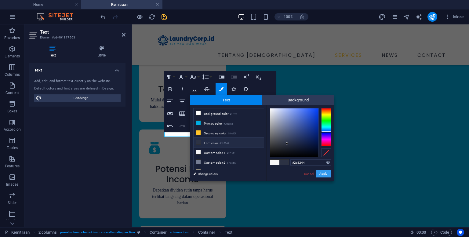
click at [327, 178] on button "Apply" at bounding box center [323, 173] width 15 height 7
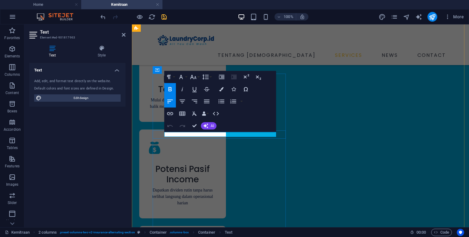
click at [194, 80] on icon "button" at bounding box center [193, 76] width 7 height 7
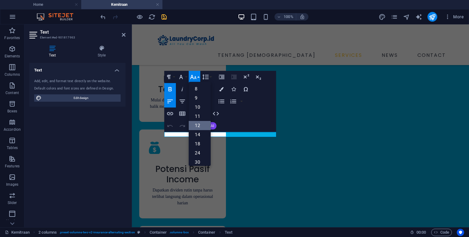
click at [200, 124] on link "12" at bounding box center [200, 125] width 22 height 9
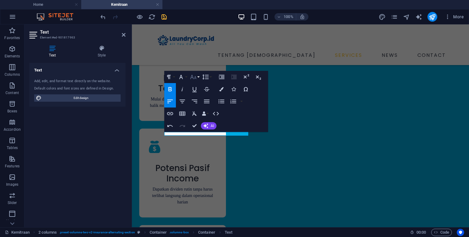
click at [192, 79] on icon "button" at bounding box center [193, 76] width 7 height 7
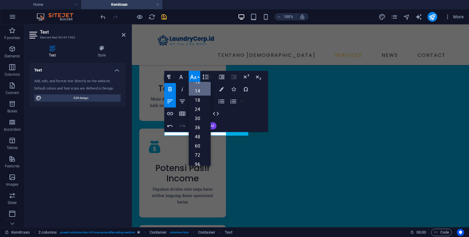
click at [198, 92] on link "14" at bounding box center [200, 90] width 22 height 9
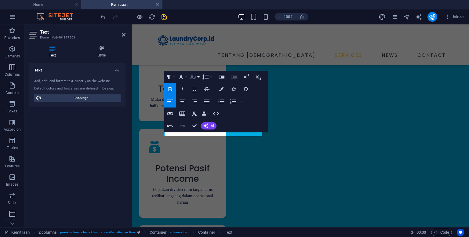
click at [197, 76] on button "Font Size" at bounding box center [195, 77] width 12 height 12
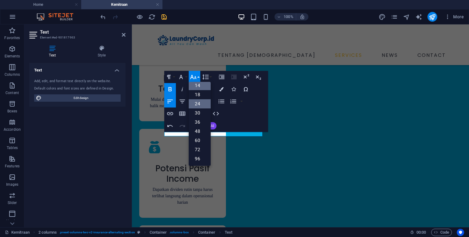
scroll to position [49, 0]
click at [199, 95] on link "18" at bounding box center [200, 94] width 22 height 9
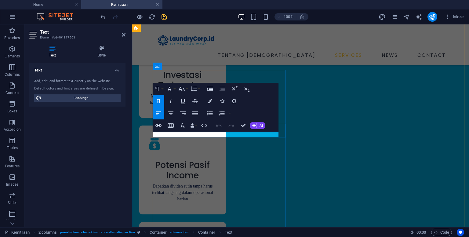
scroll to position [0, 0]
click at [186, 89] on button "Font Size" at bounding box center [183, 89] width 12 height 12
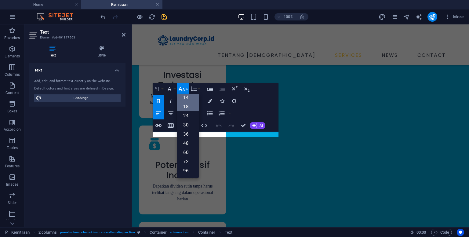
scroll to position [49, 0]
click at [189, 99] on link "14" at bounding box center [188, 97] width 22 height 9
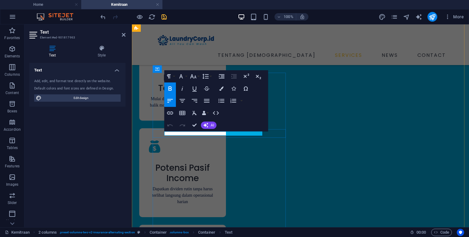
click at [195, 76] on icon "button" at bounding box center [193, 76] width 7 height 7
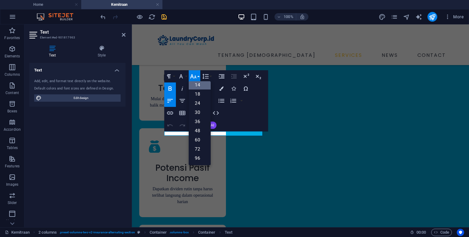
scroll to position [49, 0]
click at [197, 95] on link "18" at bounding box center [200, 94] width 22 height 9
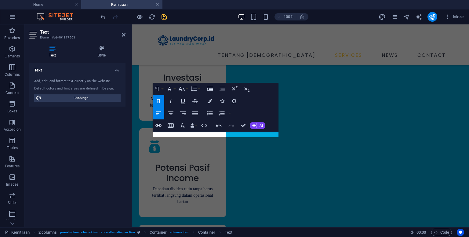
scroll to position [575, 0]
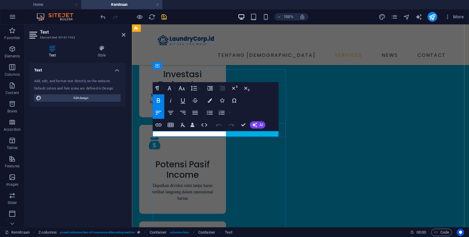
scroll to position [0, 0]
click at [157, 101] on icon "button" at bounding box center [158, 100] width 3 height 4
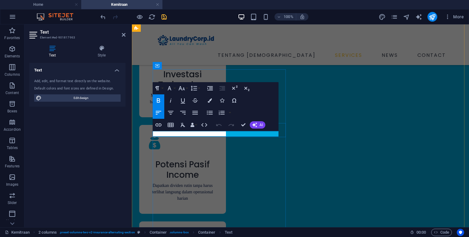
copy strong "Pilihan Investasi Fleksibel Sesuai Kebutuhan"
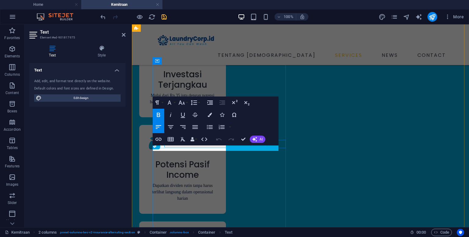
scroll to position [580, 0]
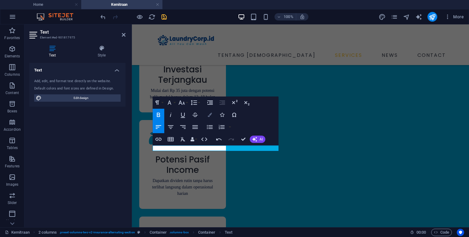
click at [213, 115] on button "Colors" at bounding box center [210, 115] width 12 height 12
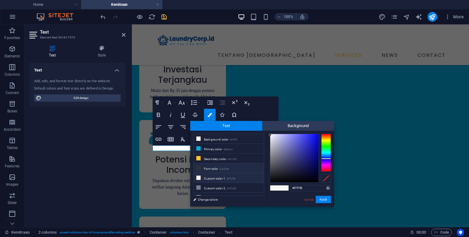
click at [219, 167] on li "Font color #2c3244" at bounding box center [229, 168] width 70 height 10
type input "#2c3244"
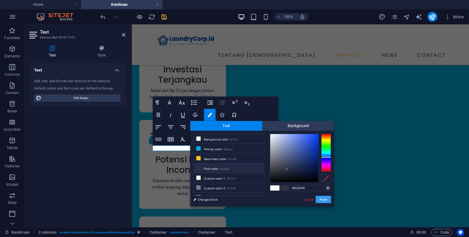
click at [319, 197] on button "Apply" at bounding box center [323, 199] width 15 height 7
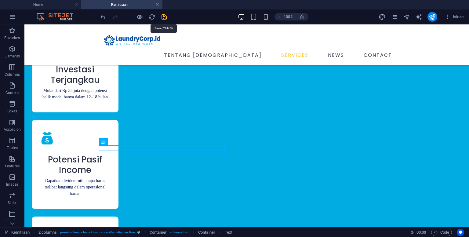
click at [165, 16] on icon "save" at bounding box center [164, 16] width 7 height 7
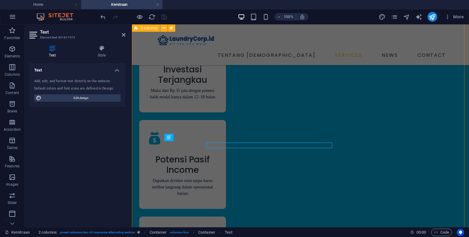
scroll to position [0, 0]
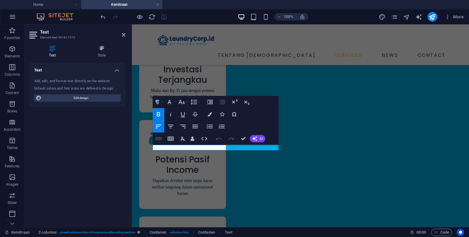
click at [163, 144] on button "Insert Link" at bounding box center [159, 139] width 12 height 12
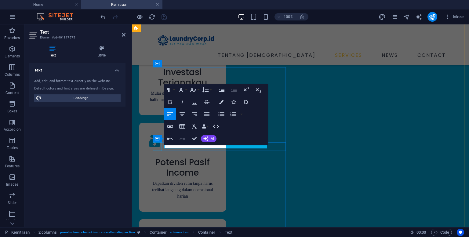
scroll to position [48, 2]
click at [222, 103] on icon "button" at bounding box center [221, 102] width 4 height 4
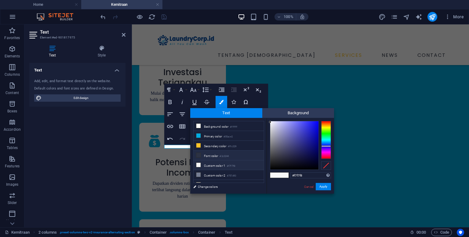
click at [214, 156] on li "Font color #2c3244" at bounding box center [229, 156] width 70 height 10
type input "#2c3244"
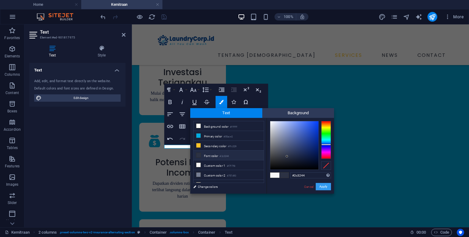
click at [326, 186] on button "Apply" at bounding box center [323, 186] width 15 height 7
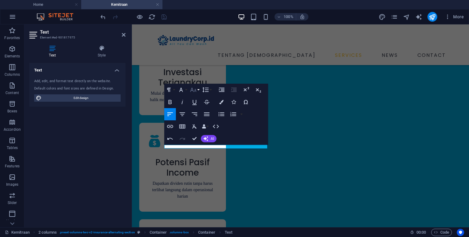
click at [192, 90] on icon "button" at bounding box center [193, 90] width 6 height 4
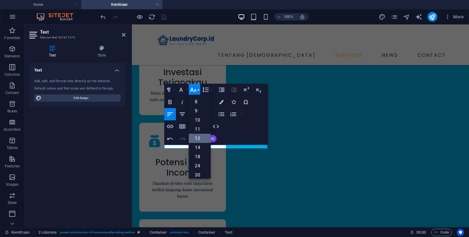
scroll to position [44, 0]
click at [198, 112] on link "18" at bounding box center [200, 112] width 22 height 9
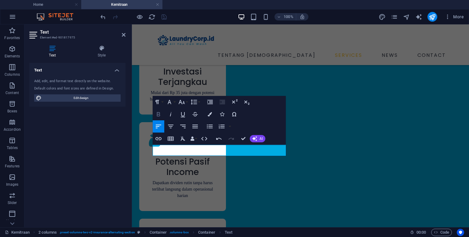
click at [160, 115] on icon "button" at bounding box center [158, 114] width 7 height 7
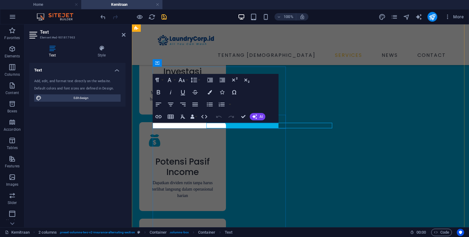
scroll to position [0, 0]
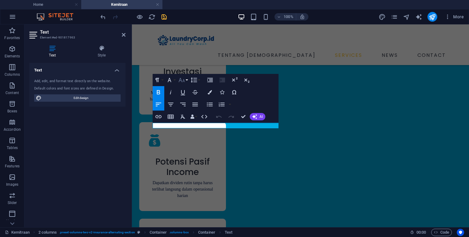
click at [182, 81] on icon "button" at bounding box center [182, 80] width 6 height 4
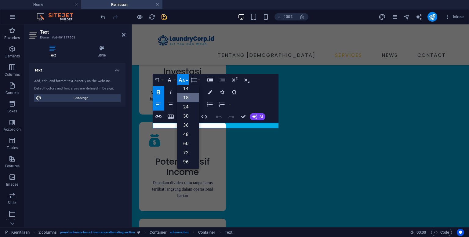
scroll to position [49, 0]
click at [184, 98] on link "18" at bounding box center [188, 98] width 22 height 9
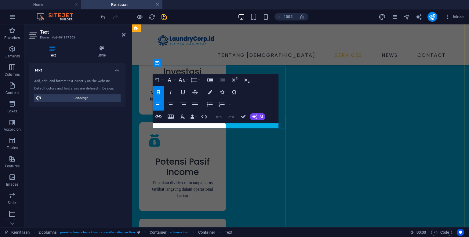
click at [170, 80] on icon "button" at bounding box center [170, 80] width 4 height 4
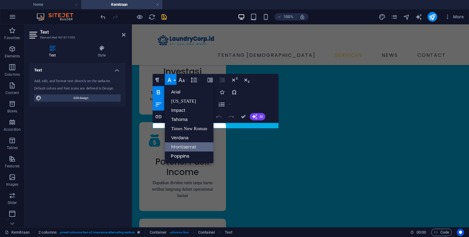
scroll to position [0, 0]
click at [180, 145] on link "Montserrat" at bounding box center [189, 146] width 48 height 9
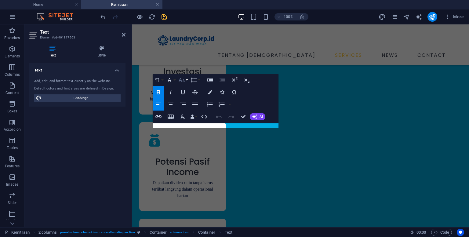
click at [186, 83] on button "Font Size" at bounding box center [183, 80] width 12 height 12
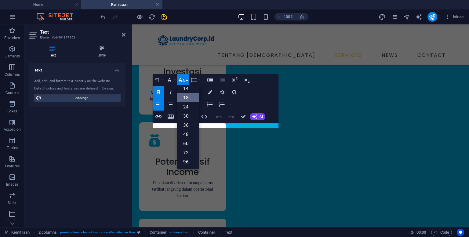
scroll to position [49, 0]
click at [186, 97] on link "18" at bounding box center [188, 98] width 22 height 9
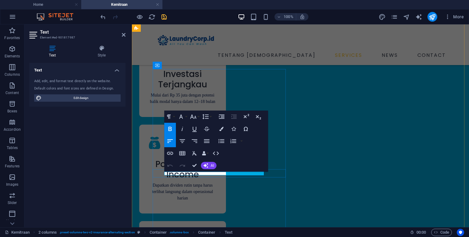
scroll to position [32, 1]
click at [172, 127] on icon "button" at bounding box center [170, 128] width 7 height 7
click at [196, 117] on icon "button" at bounding box center [193, 117] width 6 height 4
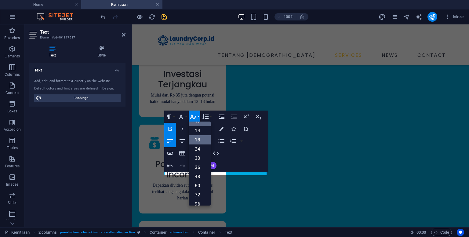
click at [199, 140] on link "18" at bounding box center [200, 139] width 22 height 9
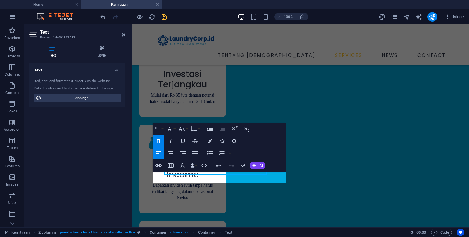
scroll to position [576, 0]
click at [171, 128] on icon "button" at bounding box center [169, 128] width 7 height 7
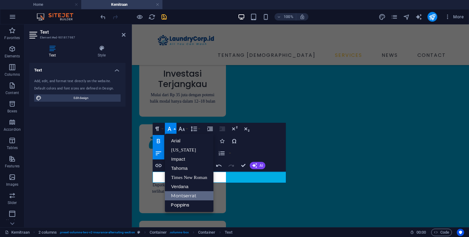
click at [178, 193] on link "Montserrat" at bounding box center [189, 195] width 48 height 9
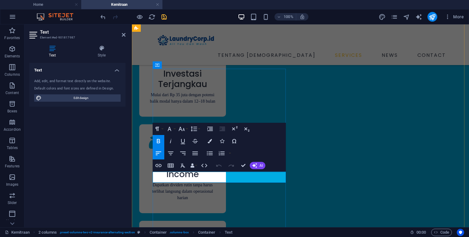
click at [210, 141] on icon "button" at bounding box center [210, 141] width 4 height 4
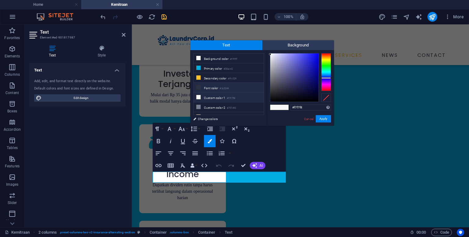
click at [217, 84] on li "Font color #2c3244" at bounding box center [229, 88] width 70 height 10
type input "#2c3244"
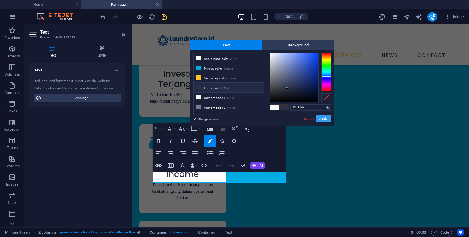
drag, startPoint x: 322, startPoint y: 121, endPoint x: 190, endPoint y: 96, distance: 134.6
click at [322, 121] on button "Apply" at bounding box center [323, 118] width 15 height 7
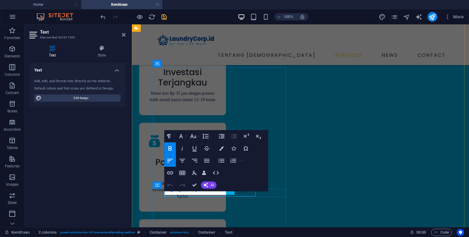
scroll to position [0, 0]
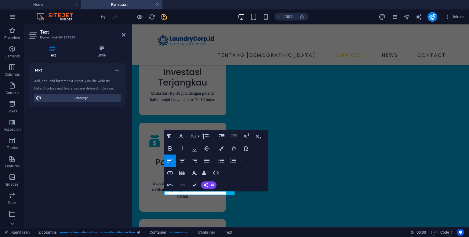
click at [195, 137] on icon "button" at bounding box center [193, 136] width 6 height 4
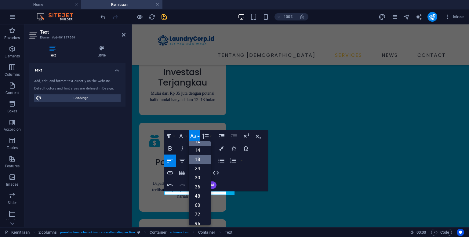
click at [197, 162] on link "18" at bounding box center [200, 159] width 22 height 9
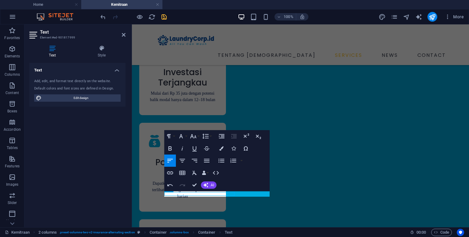
scroll to position [577, 0]
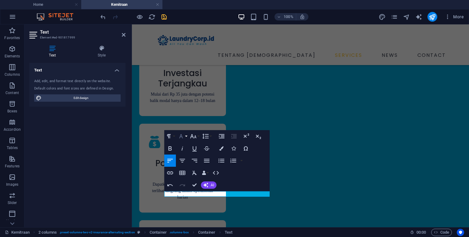
click at [183, 137] on icon "button" at bounding box center [181, 136] width 7 height 7
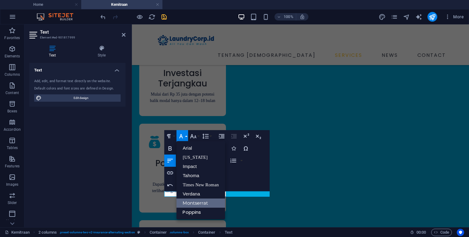
click at [190, 200] on link "Montserrat" at bounding box center [201, 203] width 48 height 9
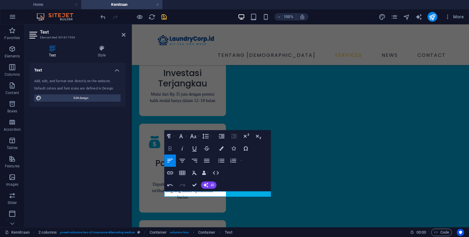
click at [174, 150] on icon "button" at bounding box center [170, 148] width 7 height 7
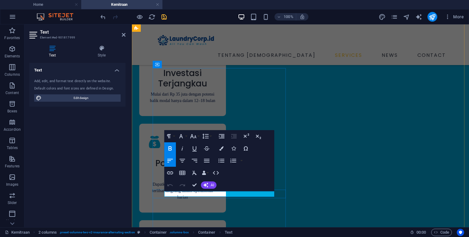
click at [218, 149] on button "Colors" at bounding box center [222, 148] width 12 height 12
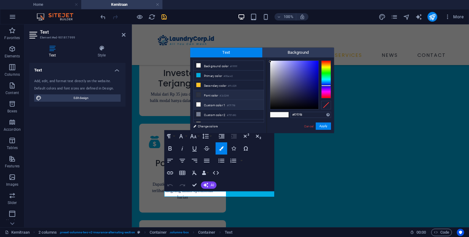
click at [217, 96] on li "Font color #2c3244" at bounding box center [229, 95] width 70 height 10
type input "#2c3244"
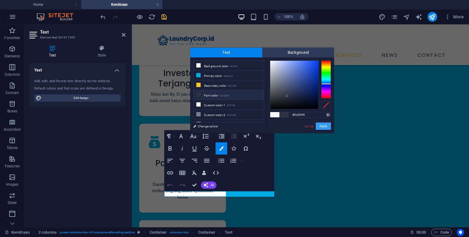
click at [325, 128] on button "Apply" at bounding box center [323, 126] width 15 height 7
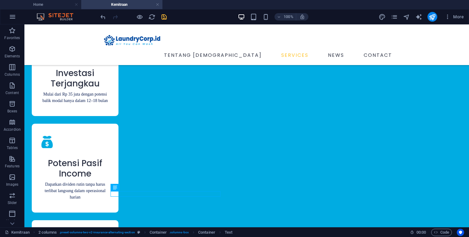
click at [166, 16] on icon "save" at bounding box center [164, 16] width 7 height 7
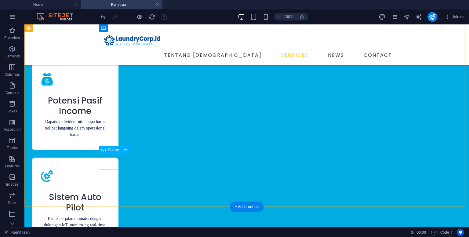
scroll to position [631, 0]
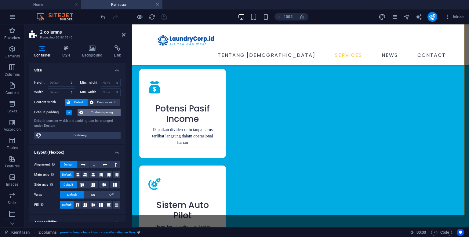
click at [93, 114] on span "Custom spacing" at bounding box center [102, 112] width 34 height 7
